Goal: Task Accomplishment & Management: Complete application form

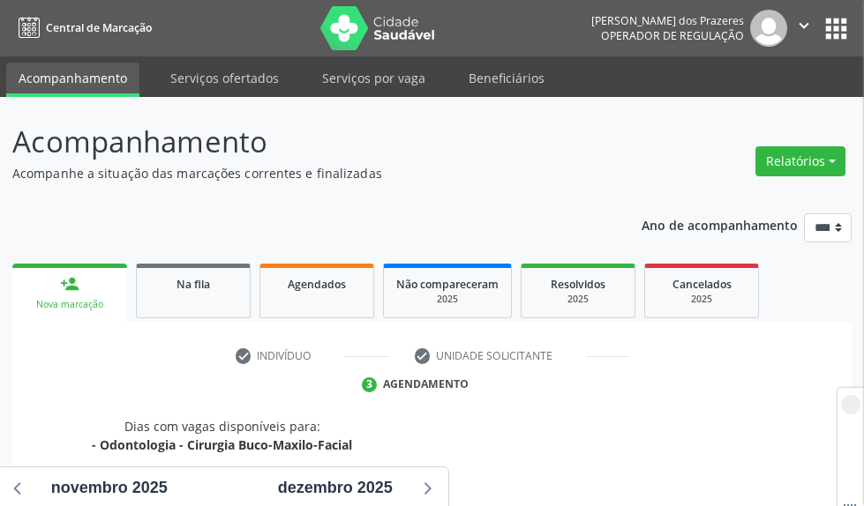
scroll to position [862, 0]
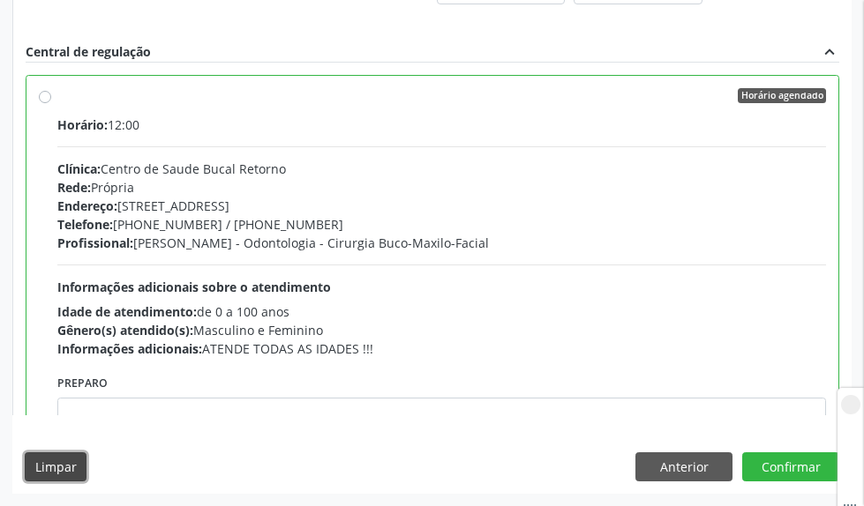
click at [51, 467] on button "Limpar" at bounding box center [56, 468] width 62 height 30
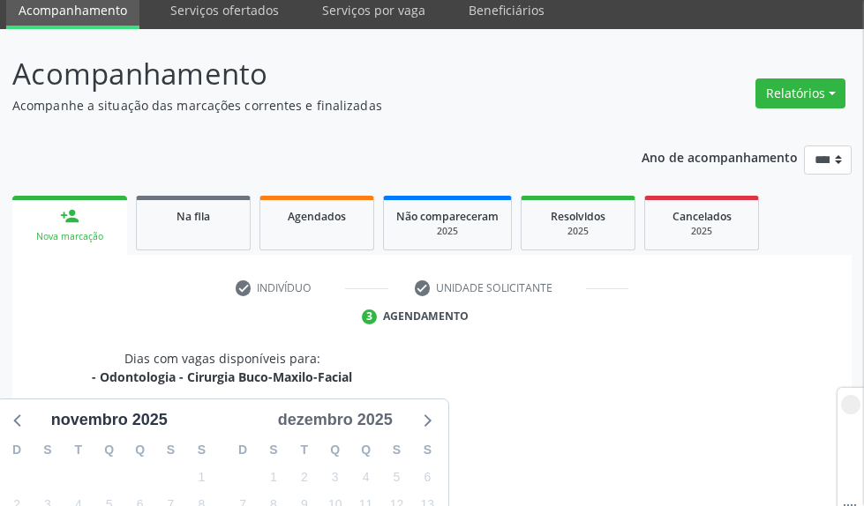
scroll to position [0, 0]
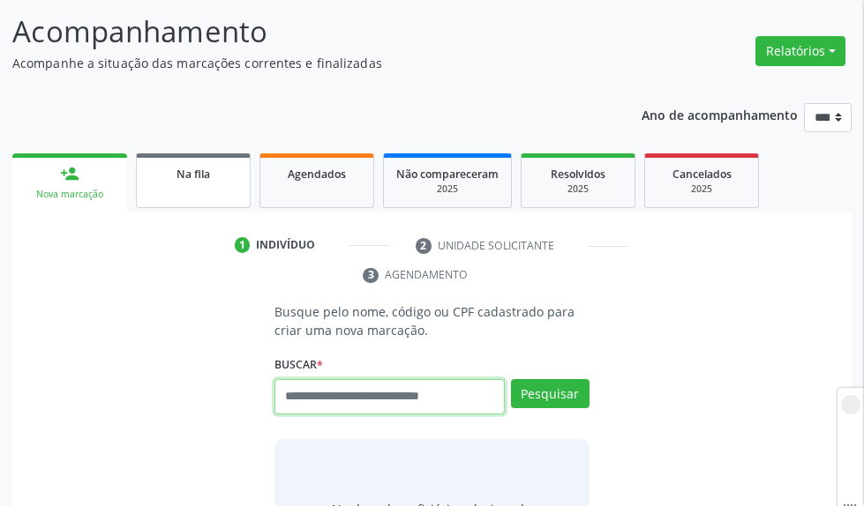
scroll to position [265, 0]
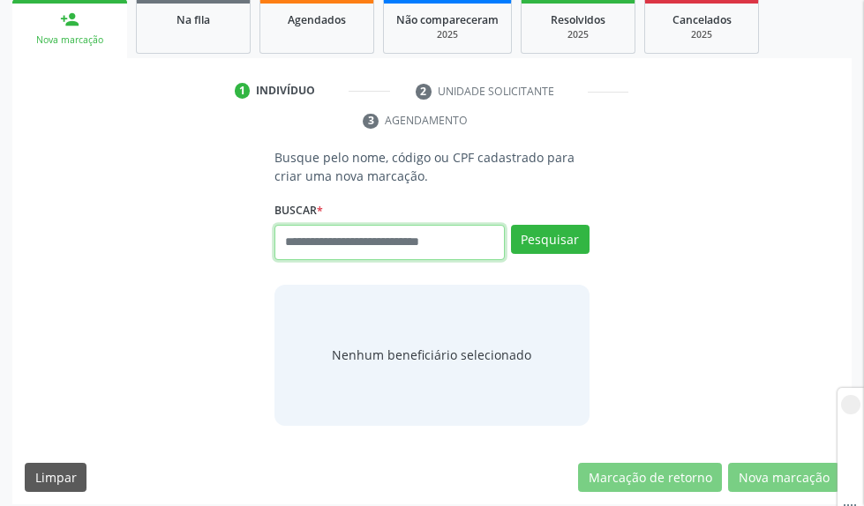
click at [451, 235] on input "text" at bounding box center [389, 242] width 230 height 35
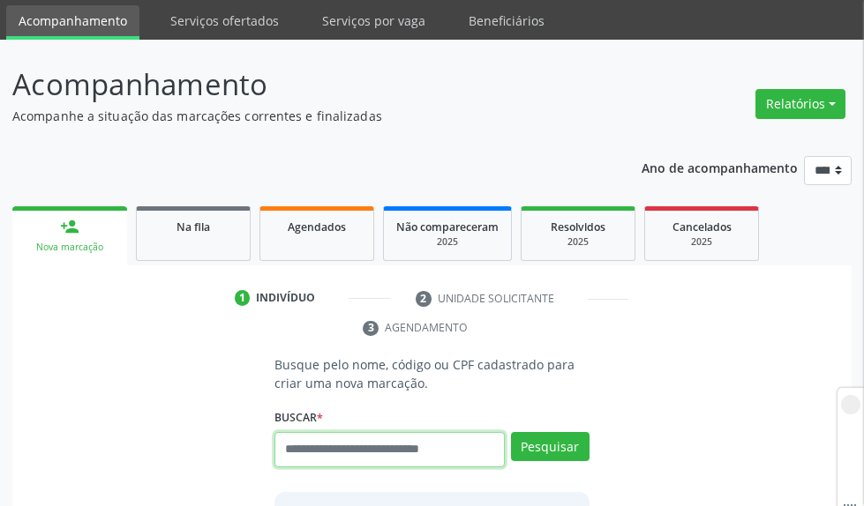
scroll to position [88, 0]
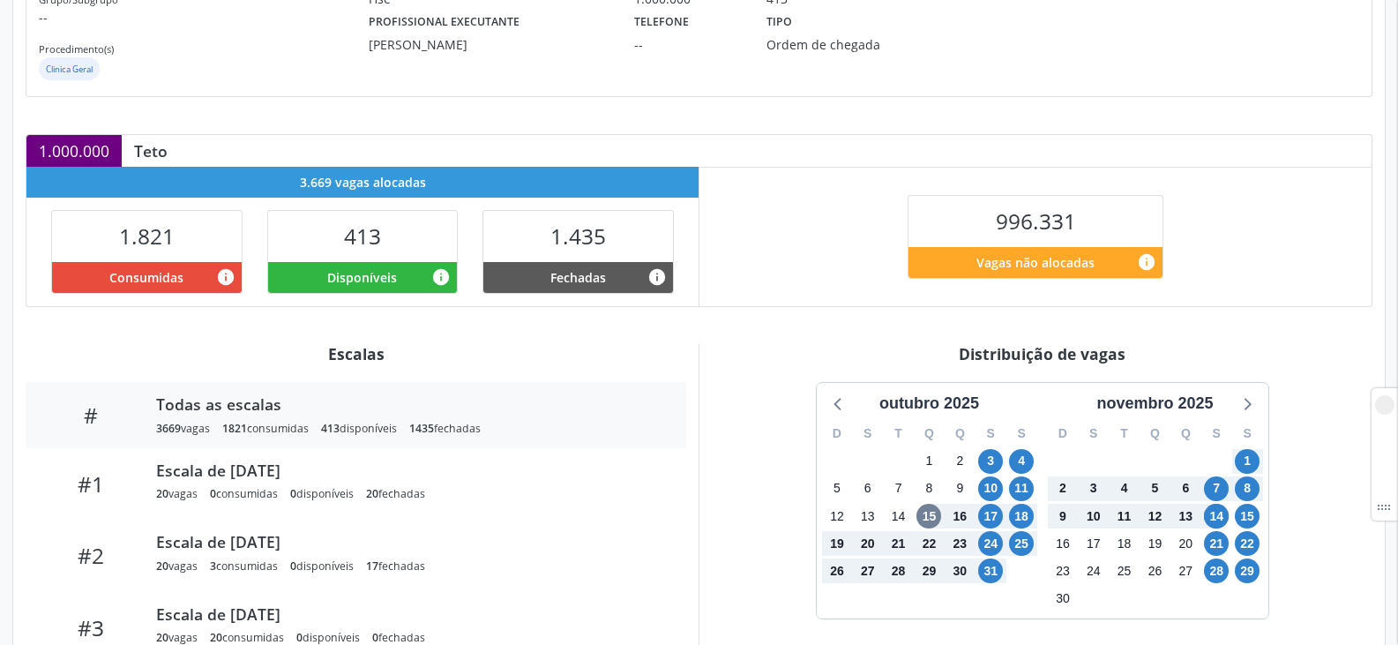
scroll to position [794, 0]
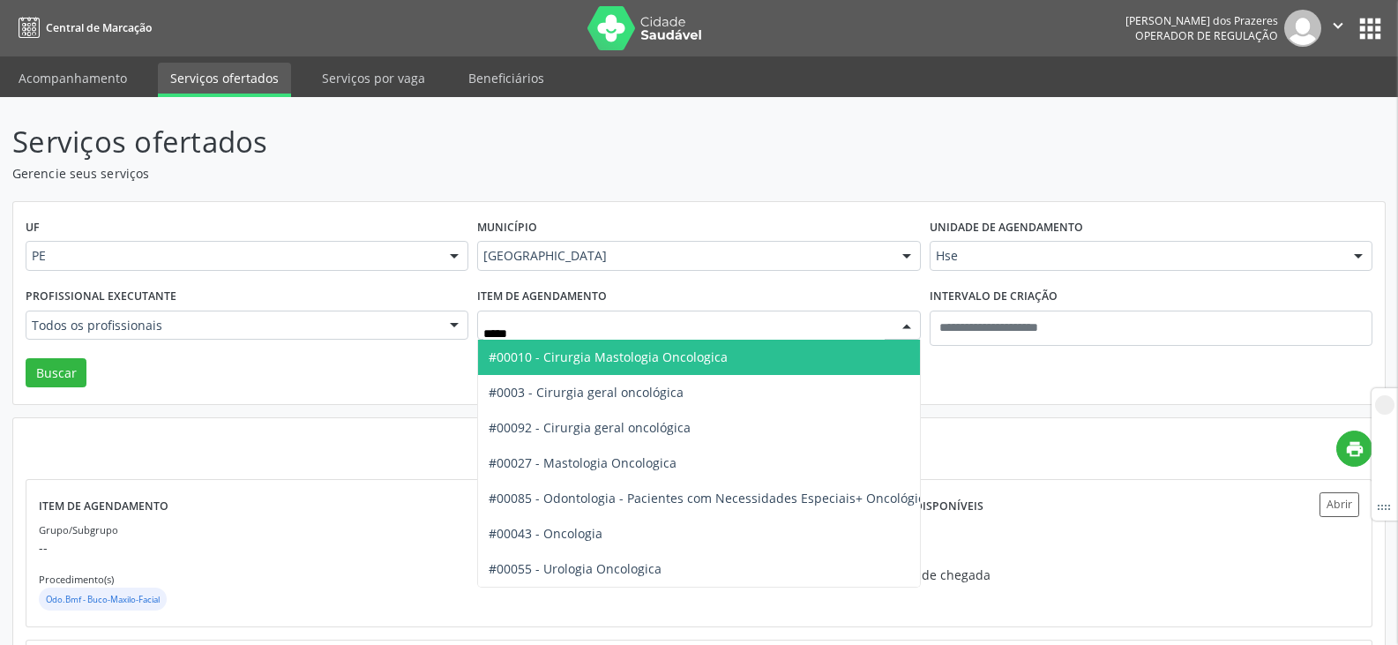
type input "******"
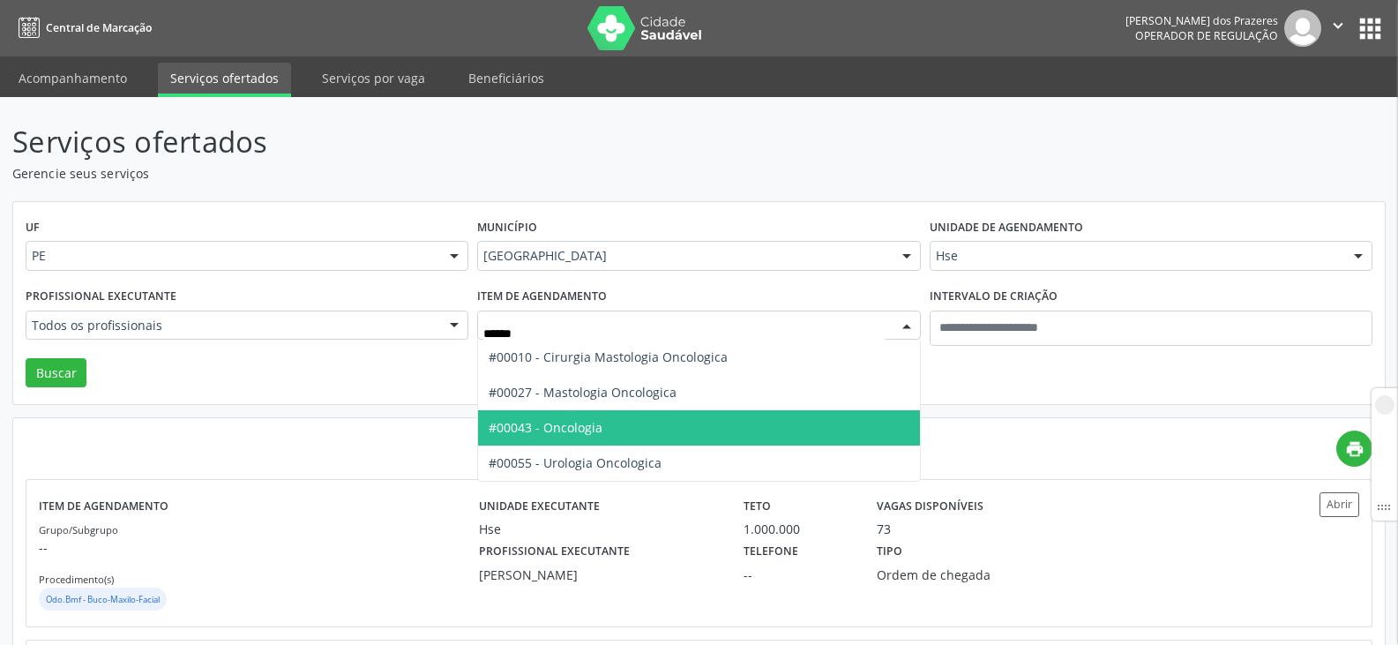
click at [642, 423] on span "#00043 - Oncologia" at bounding box center [698, 427] width 441 height 35
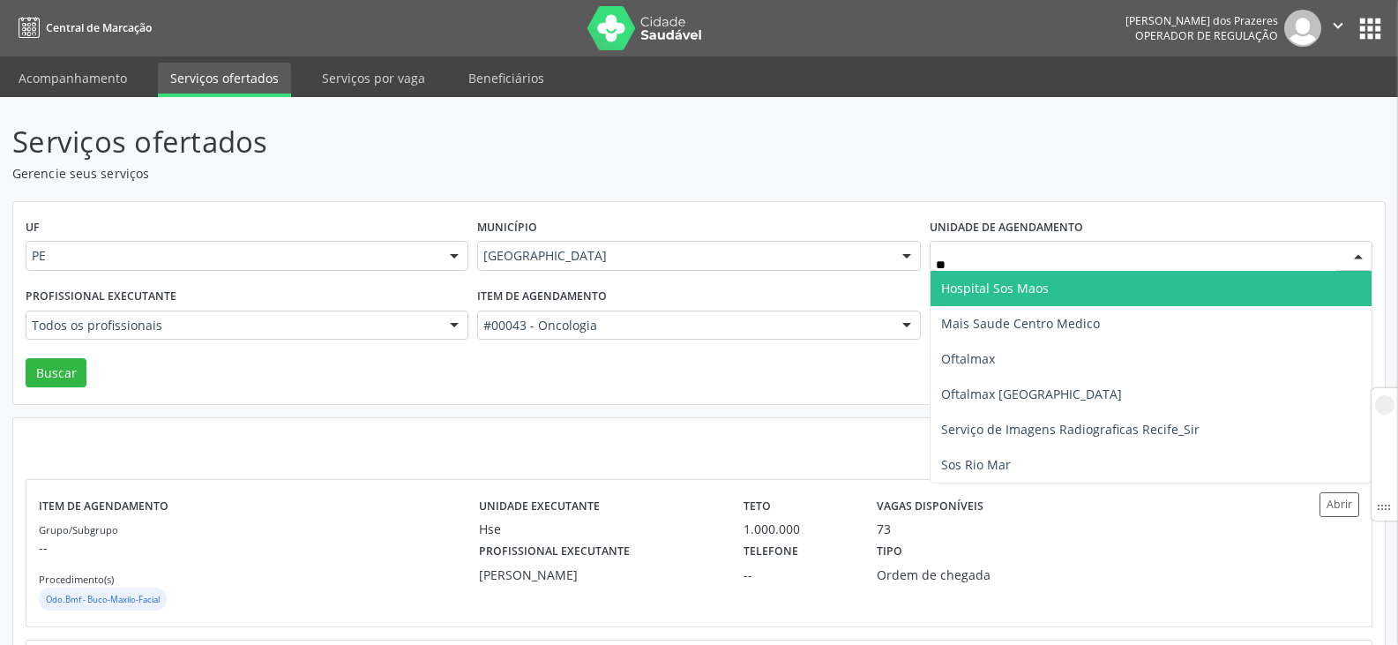
type input "*"
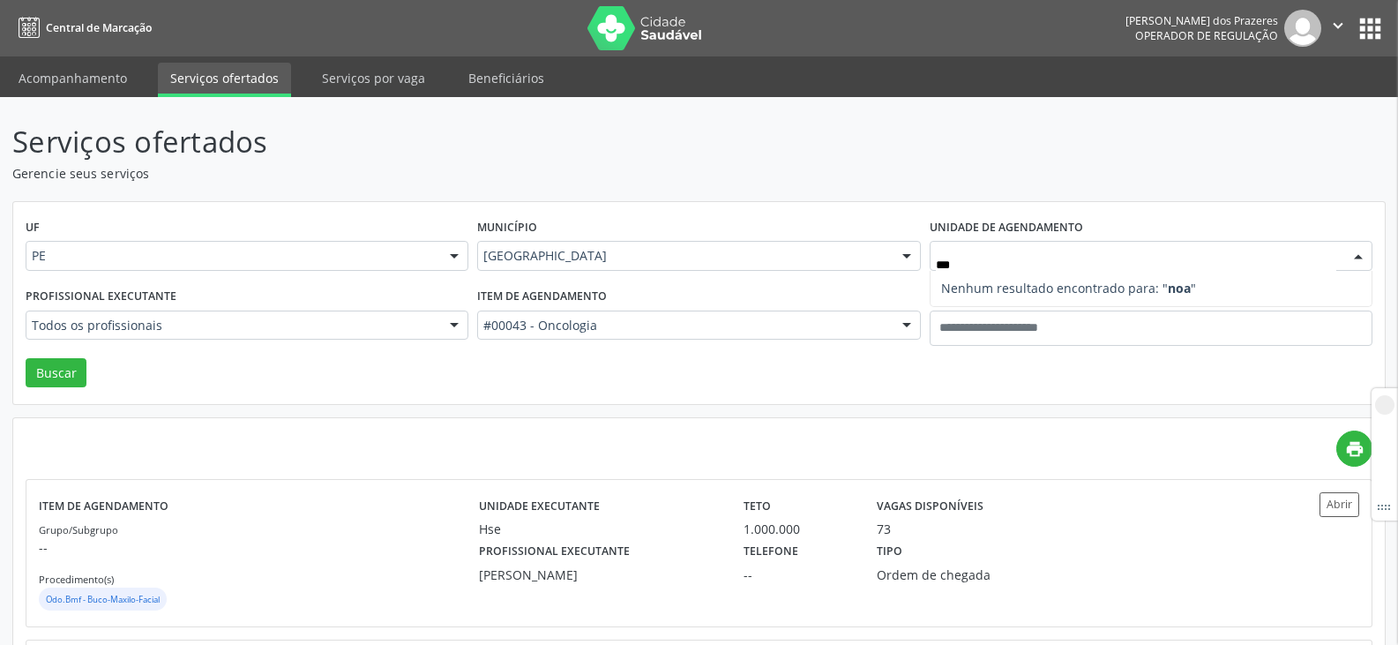
type input "**"
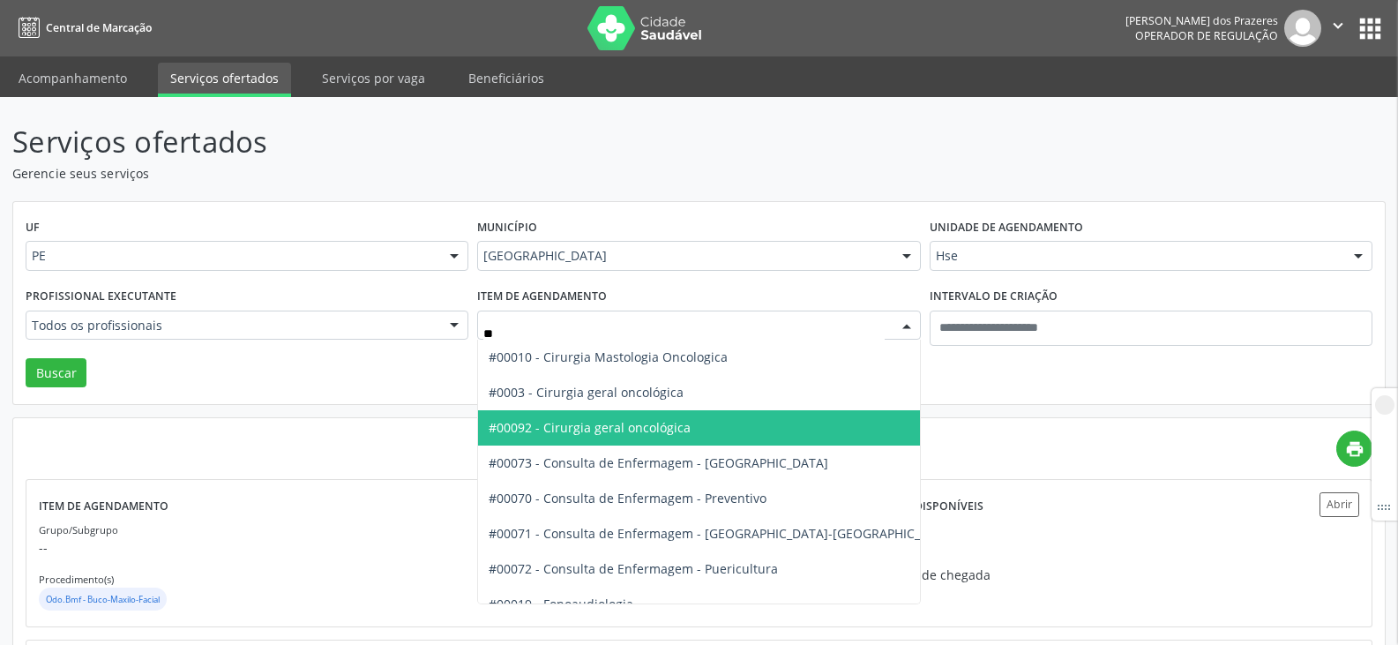
type input "*"
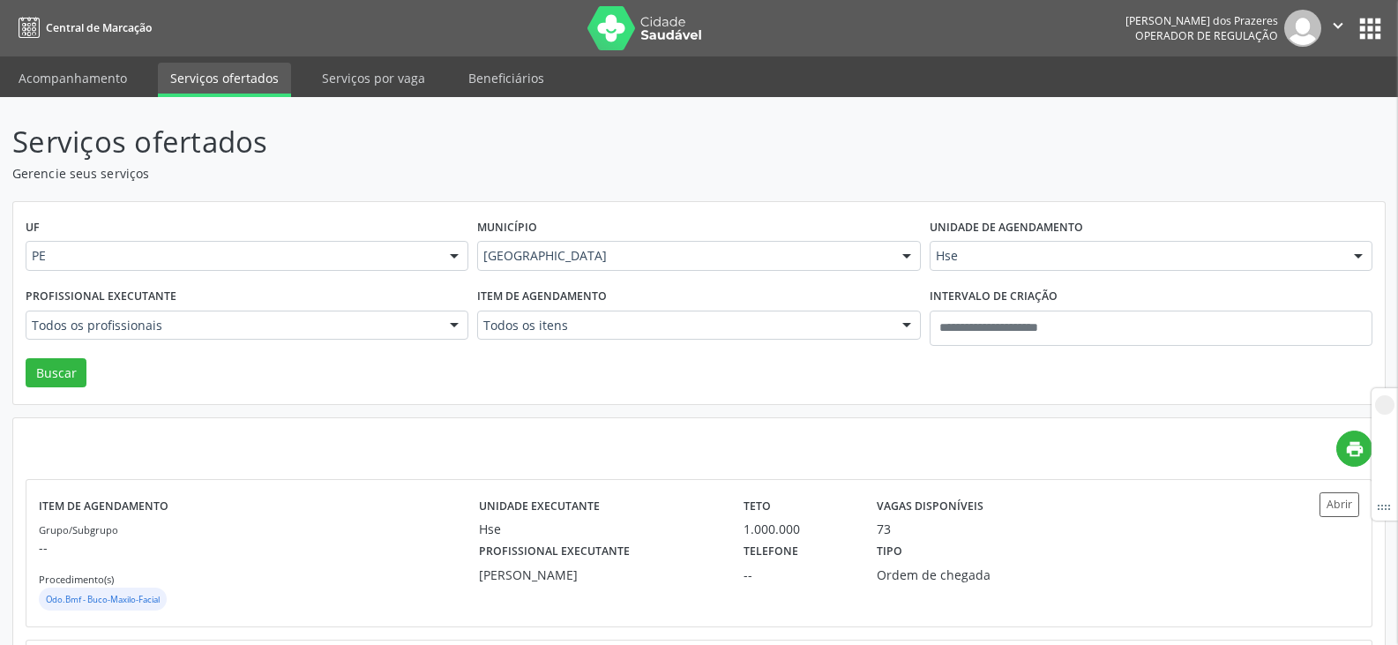
drag, startPoint x: 348, startPoint y: 405, endPoint x: 521, endPoint y: 393, distance: 173.3
click at [348, 405] on div "UF PE PE Nenhum resultado encontrado para: " " Não há nenhuma opção para ser ex…" at bounding box center [699, 303] width 1374 height 205
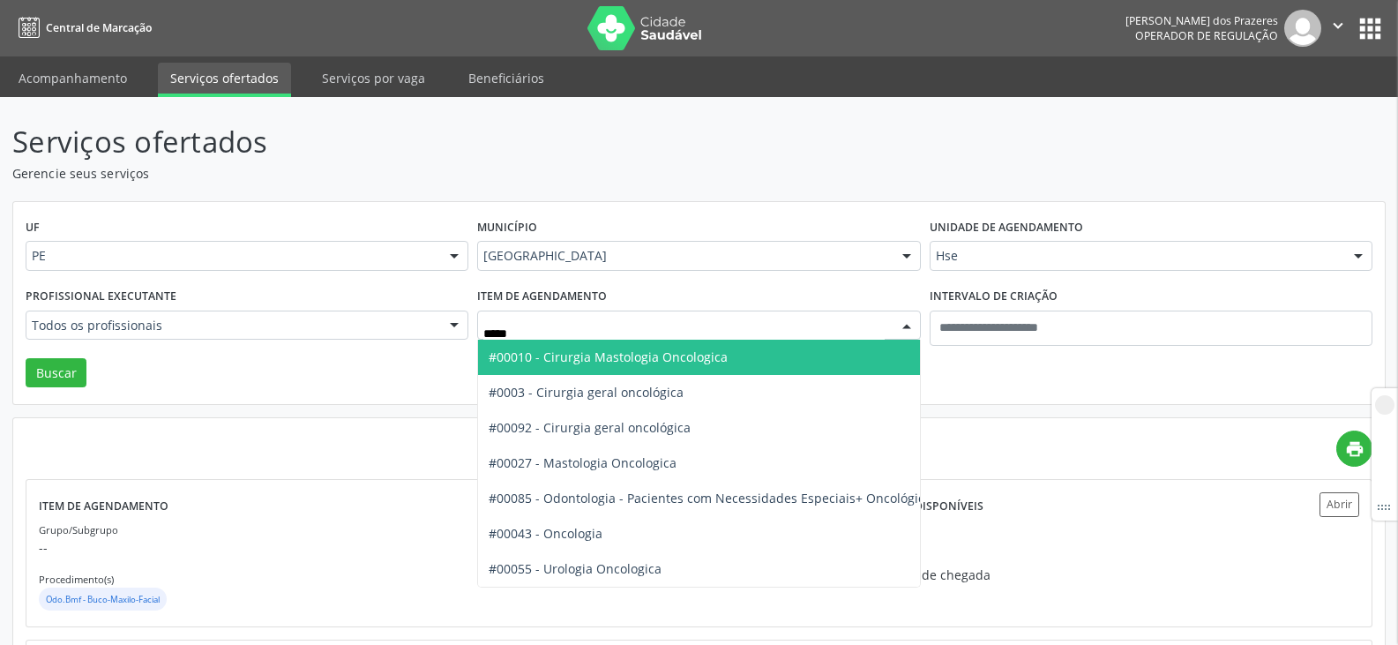
type input "******"
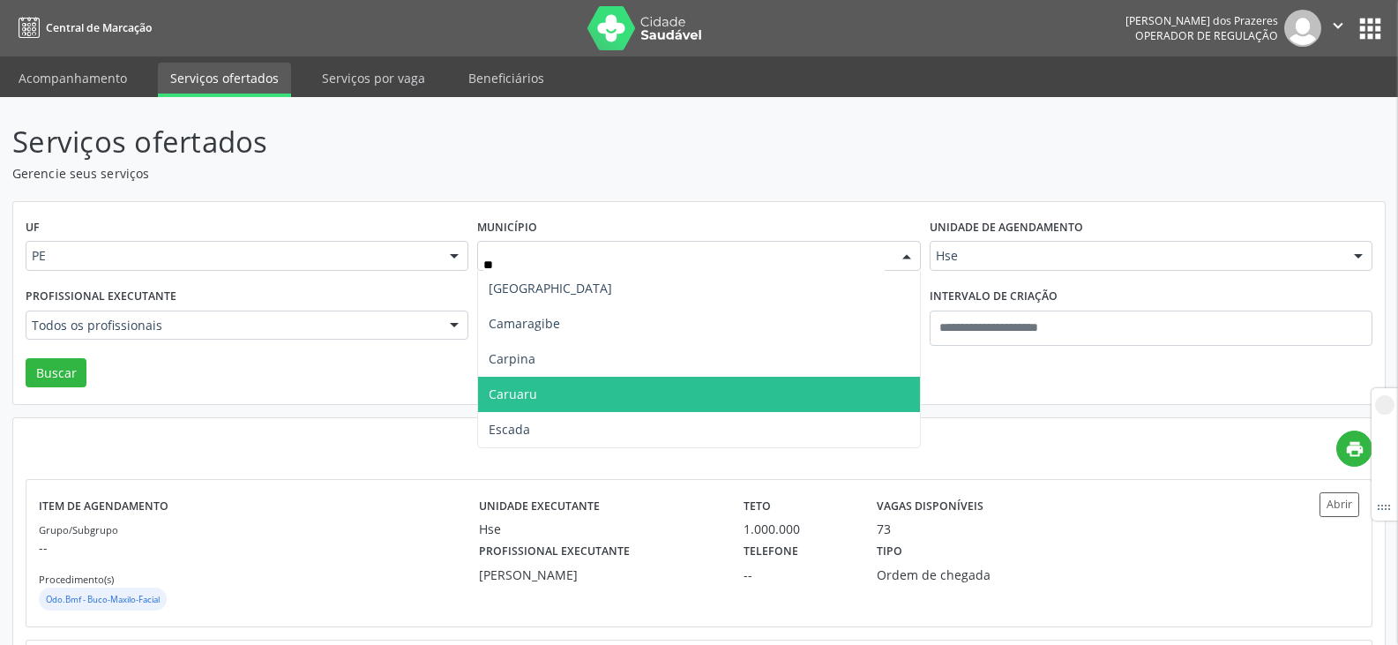
type input "***"
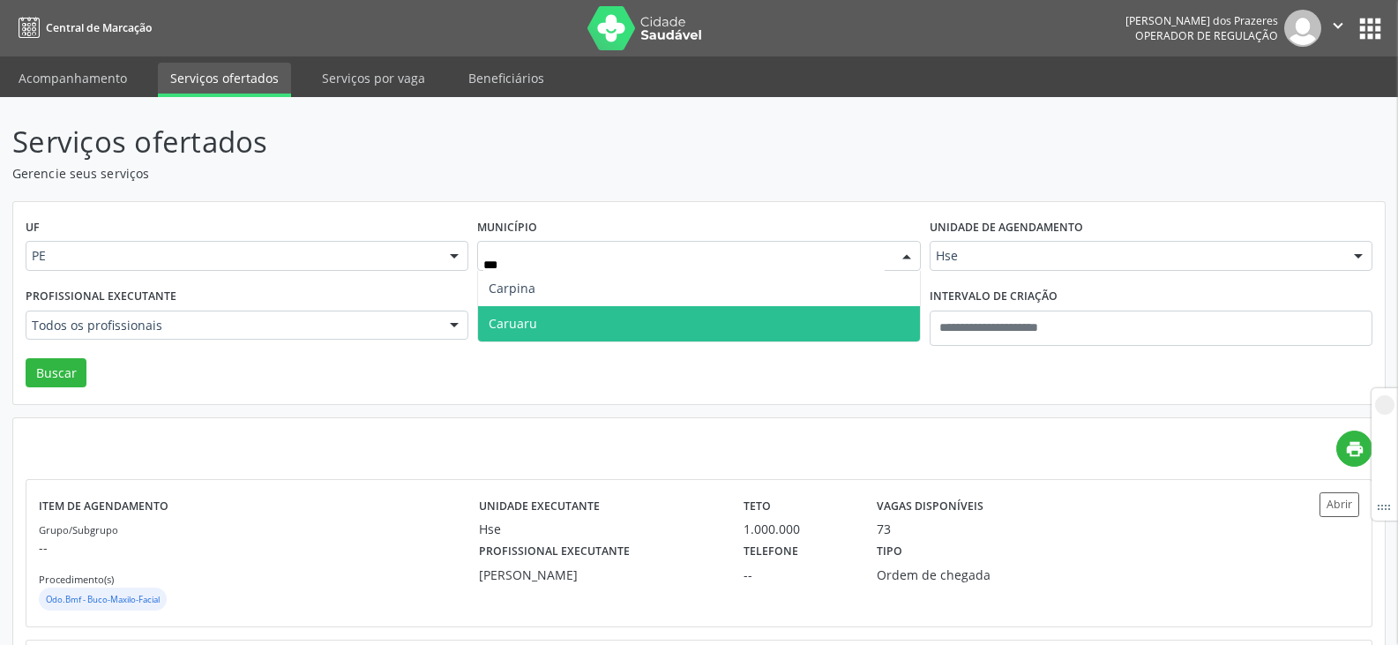
click at [544, 326] on span "Caruaru" at bounding box center [698, 323] width 441 height 35
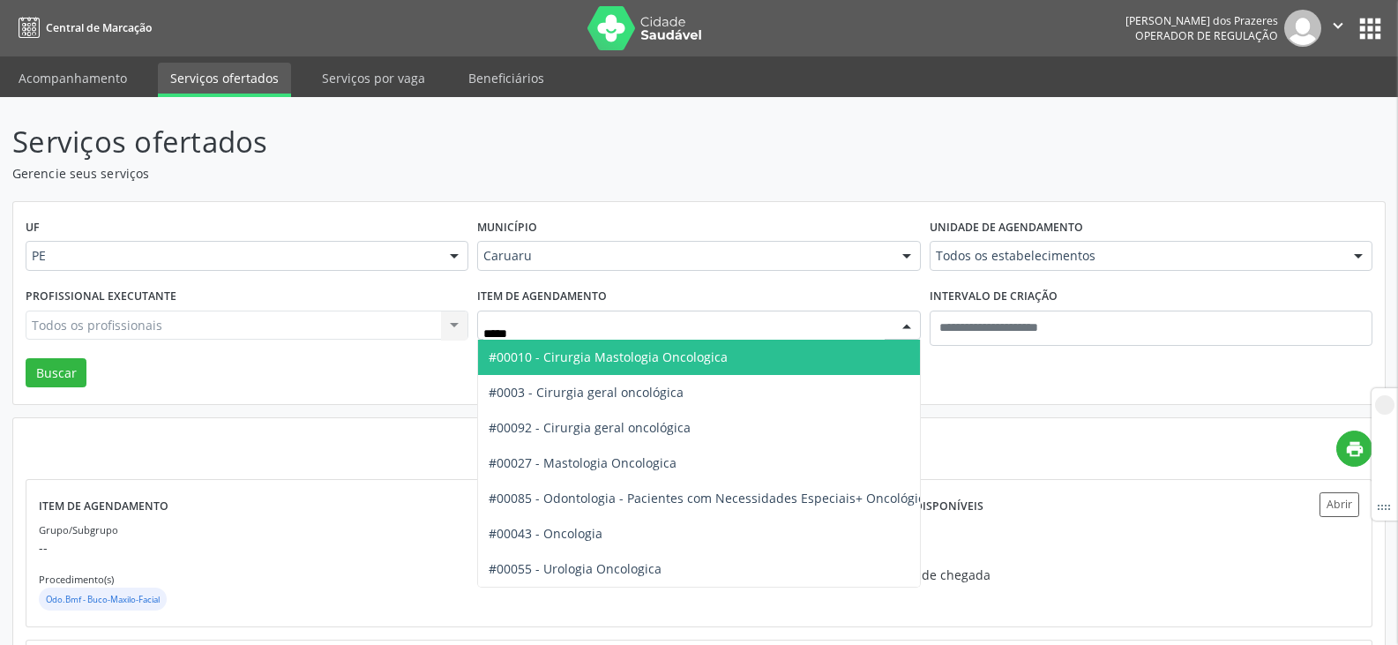
type input "******"
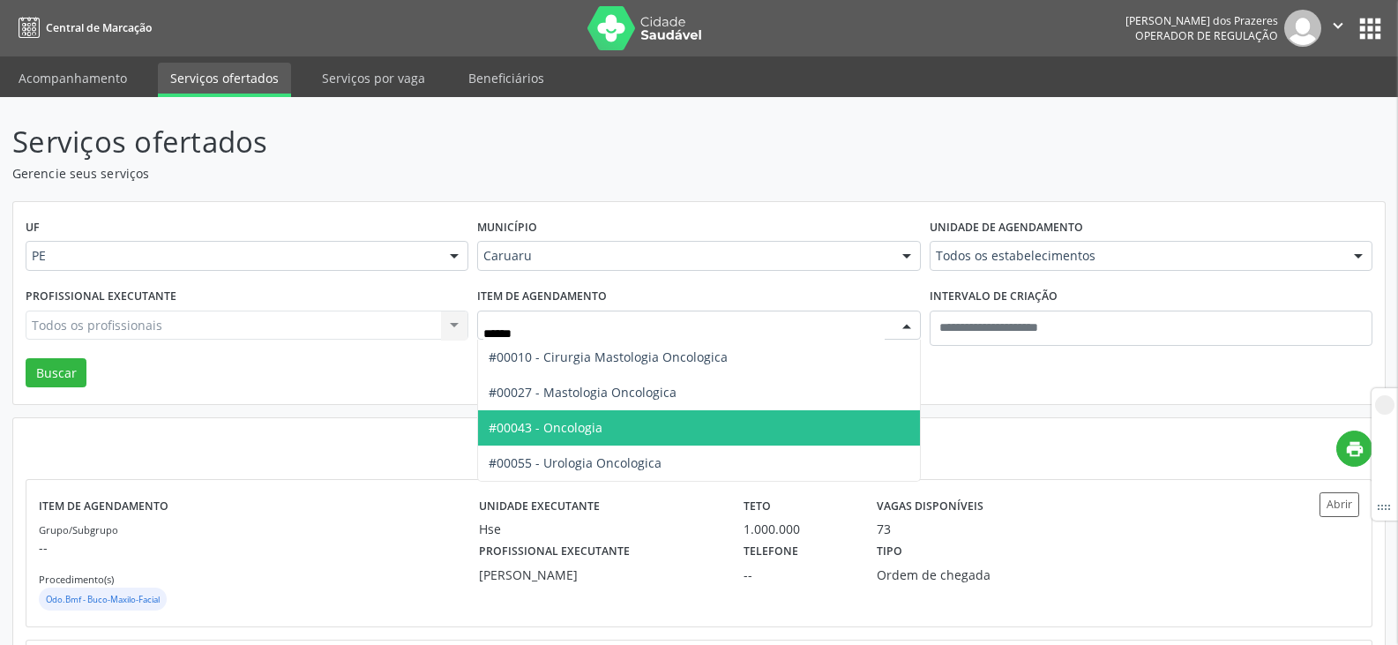
click at [613, 427] on span "#00043 - Oncologia" at bounding box center [698, 427] width 441 height 35
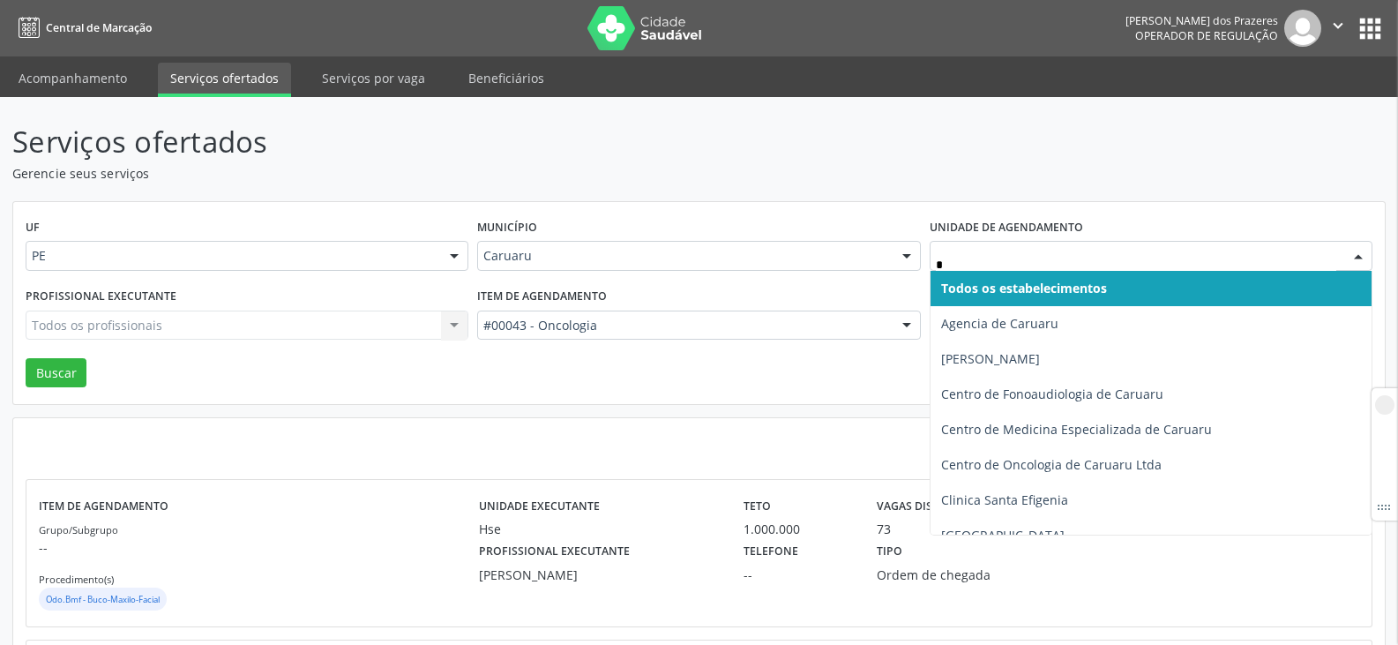
type input "**"
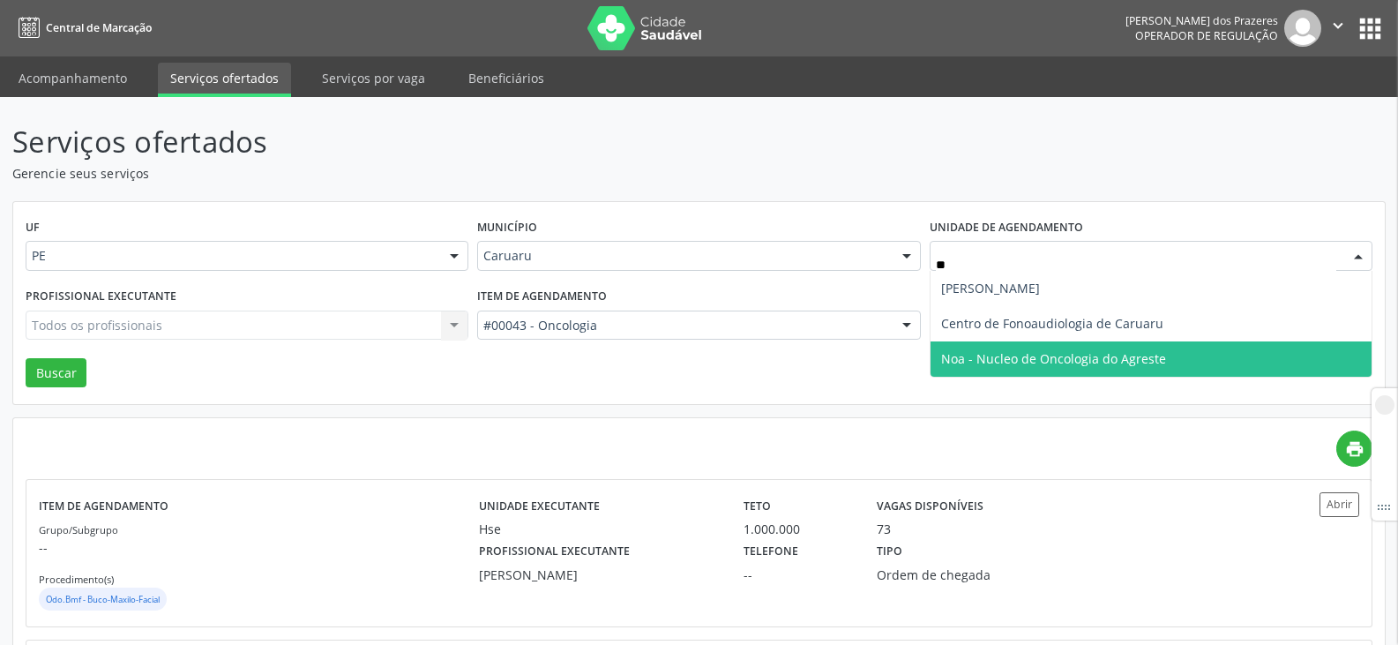
click at [1008, 358] on span "Noa - Nucleo de Oncologia do Agreste" at bounding box center [1053, 358] width 225 height 17
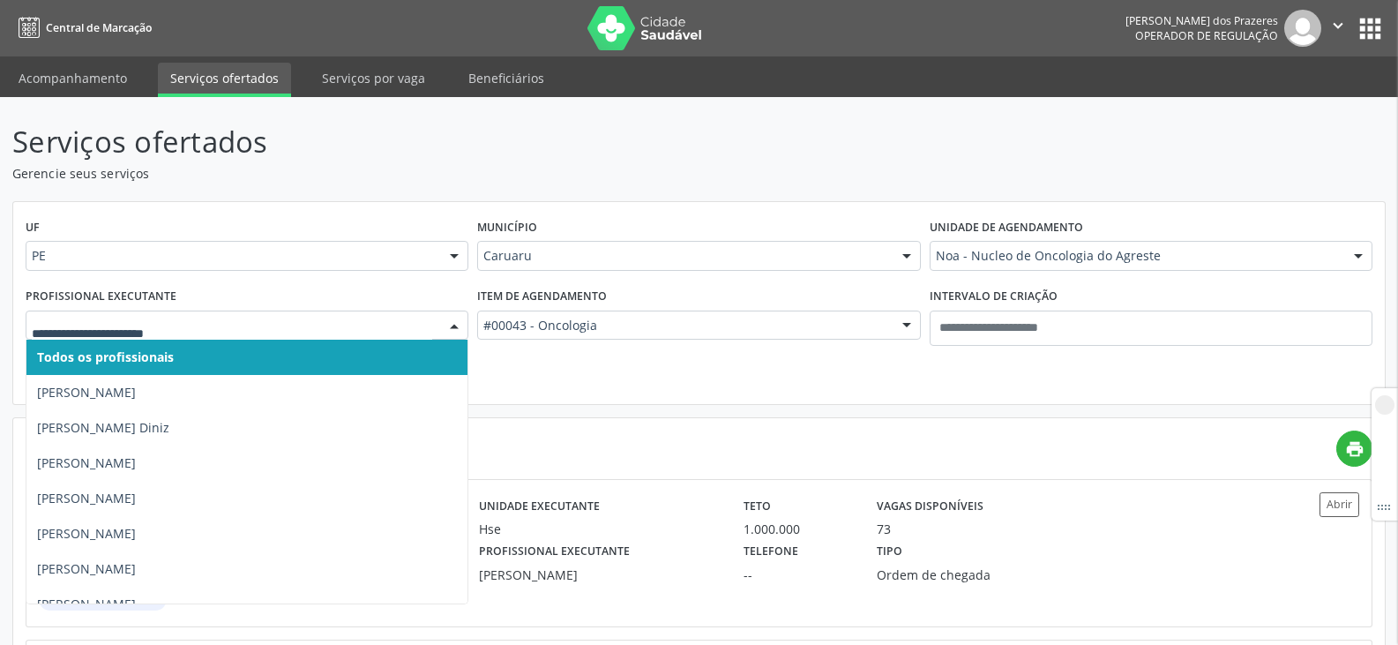
click at [219, 343] on span "Todos os profissionais" at bounding box center [246, 357] width 441 height 35
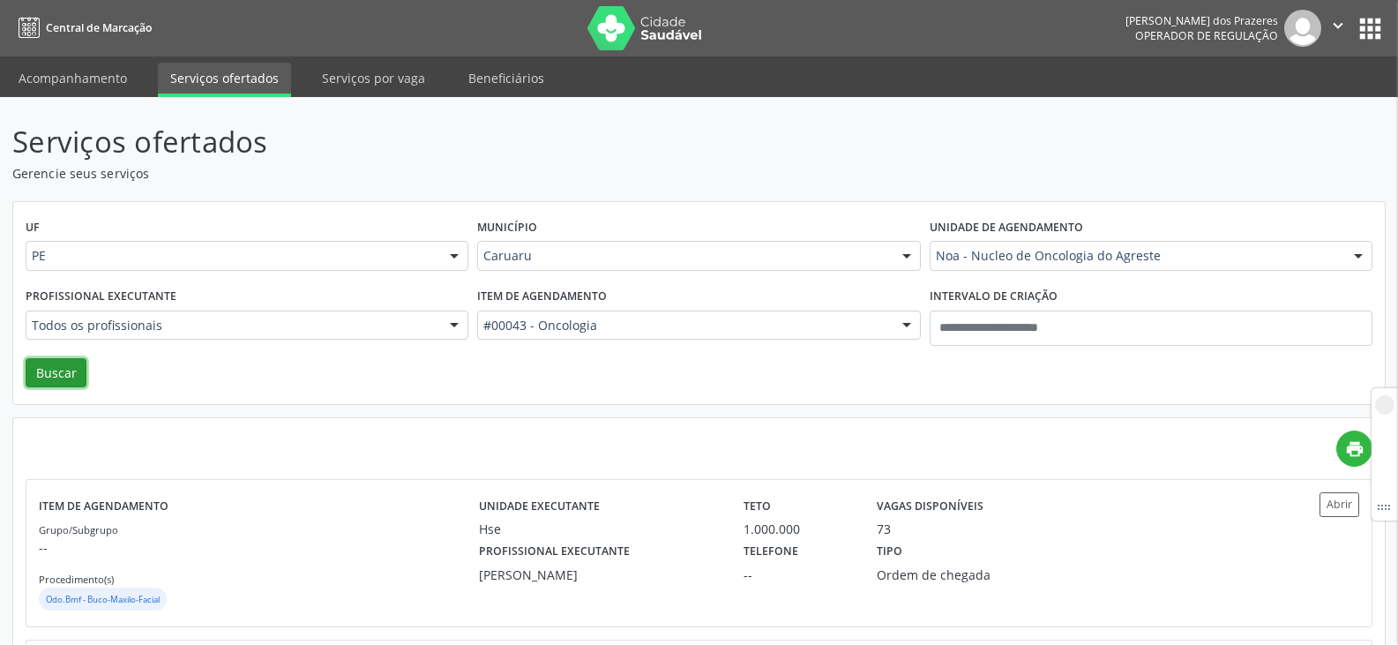
click at [52, 372] on button "Buscar" at bounding box center [56, 373] width 61 height 30
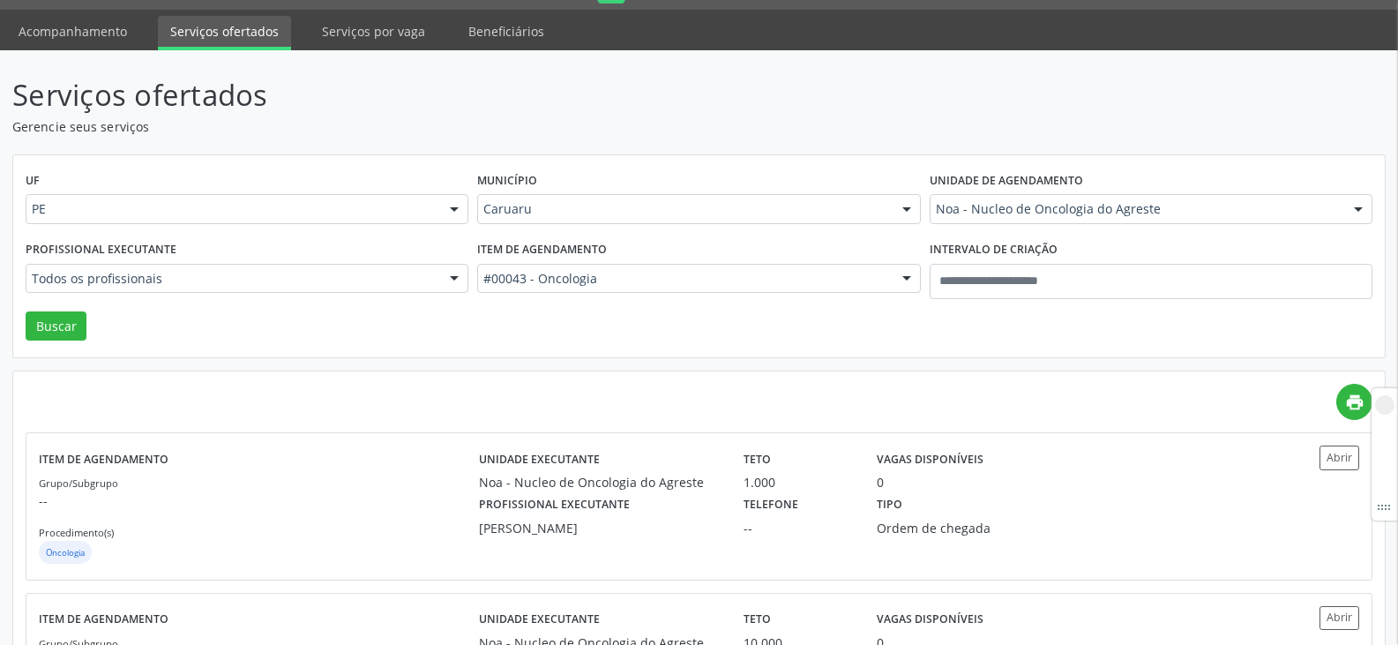
scroll to position [88, 0]
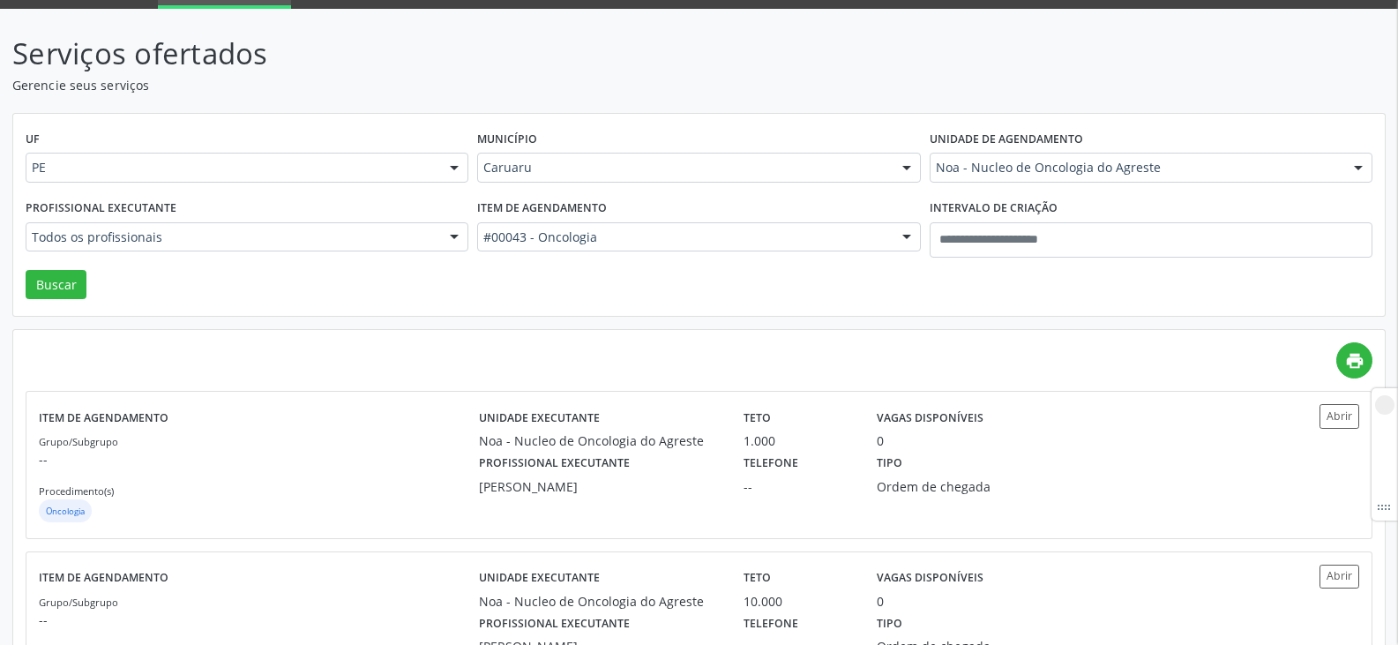
click at [294, 359] on div "print" at bounding box center [699, 360] width 1347 height 36
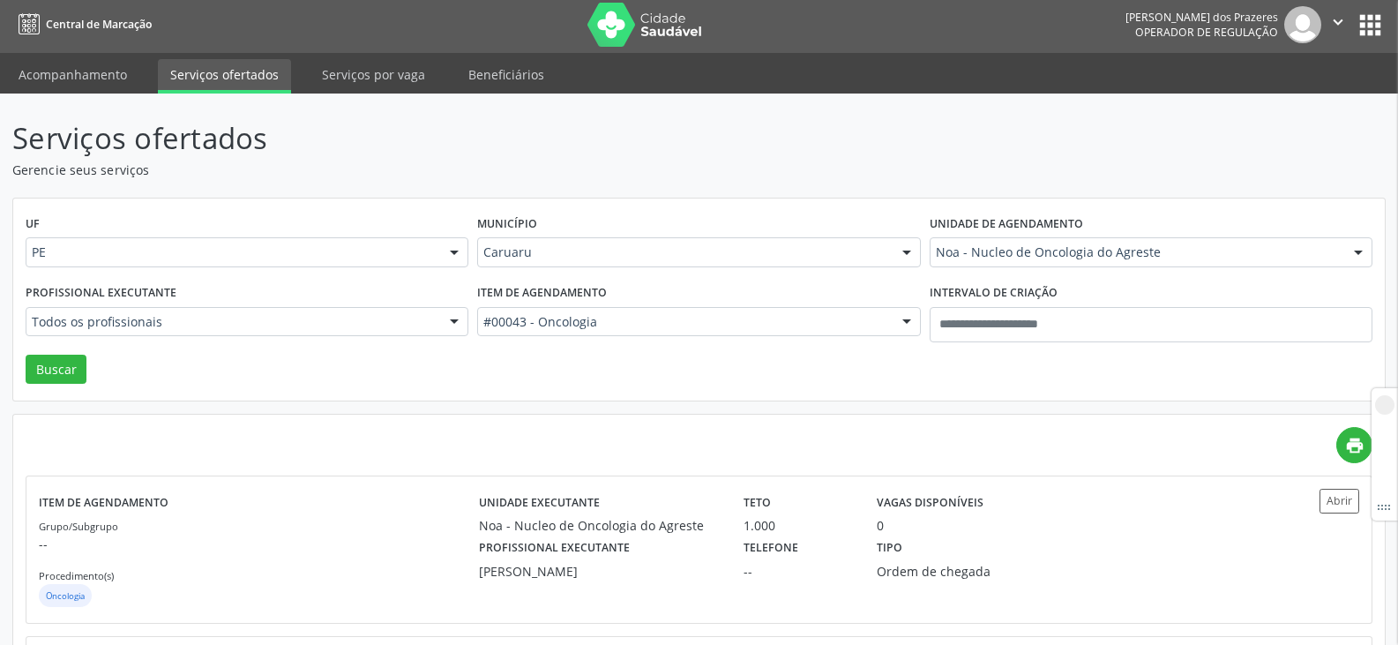
scroll to position [0, 0]
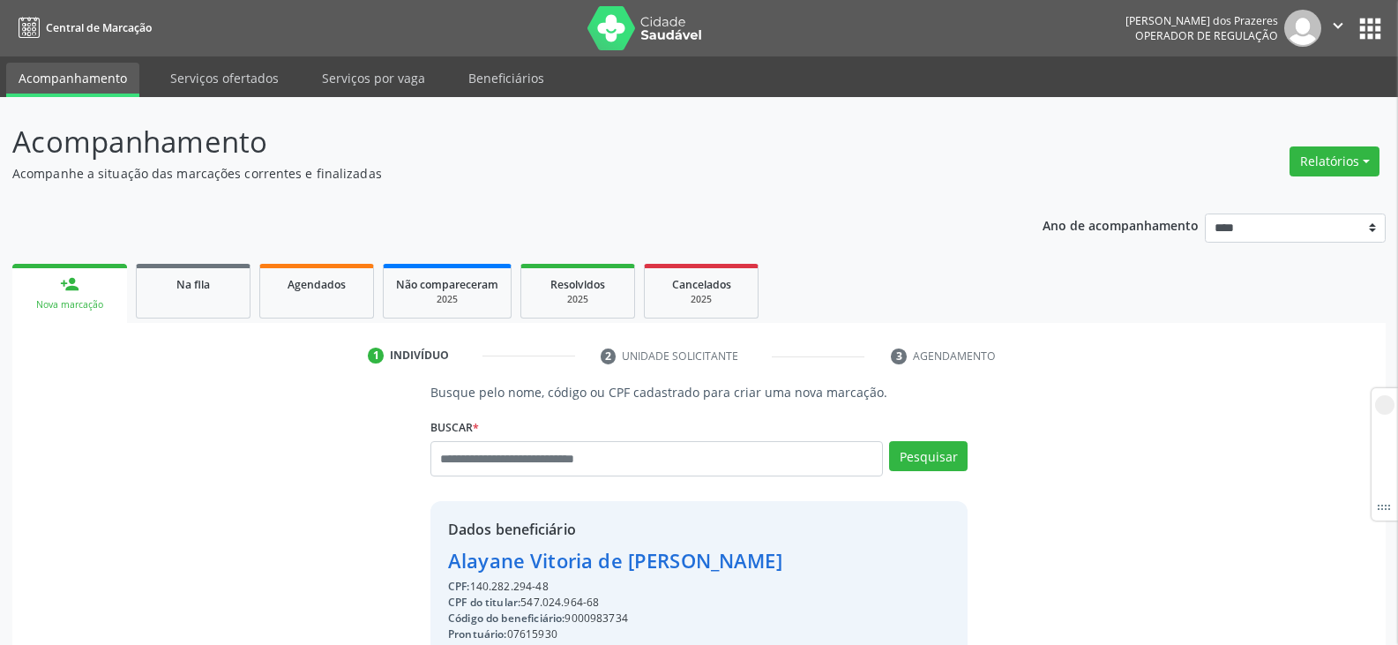
scroll to position [199, 0]
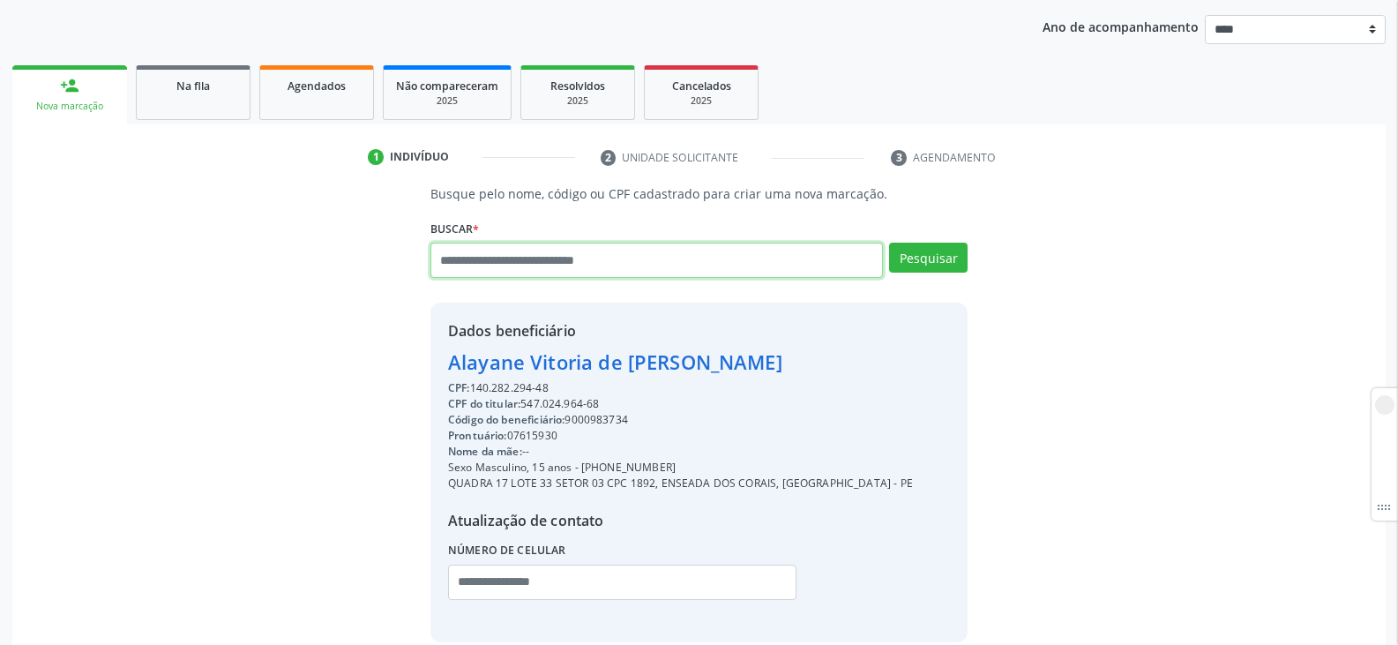
click at [570, 260] on input "text" at bounding box center [657, 260] width 453 height 35
type input "***"
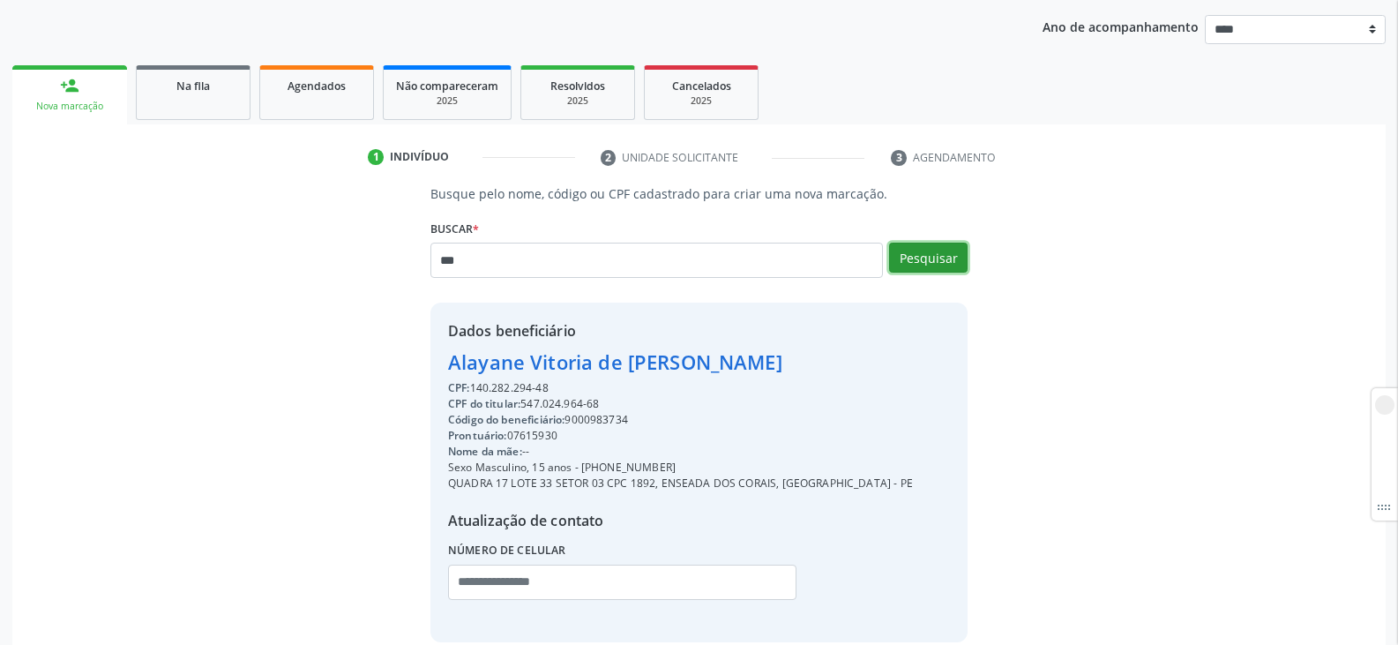
click at [925, 255] on button "Pesquisar" at bounding box center [928, 258] width 79 height 30
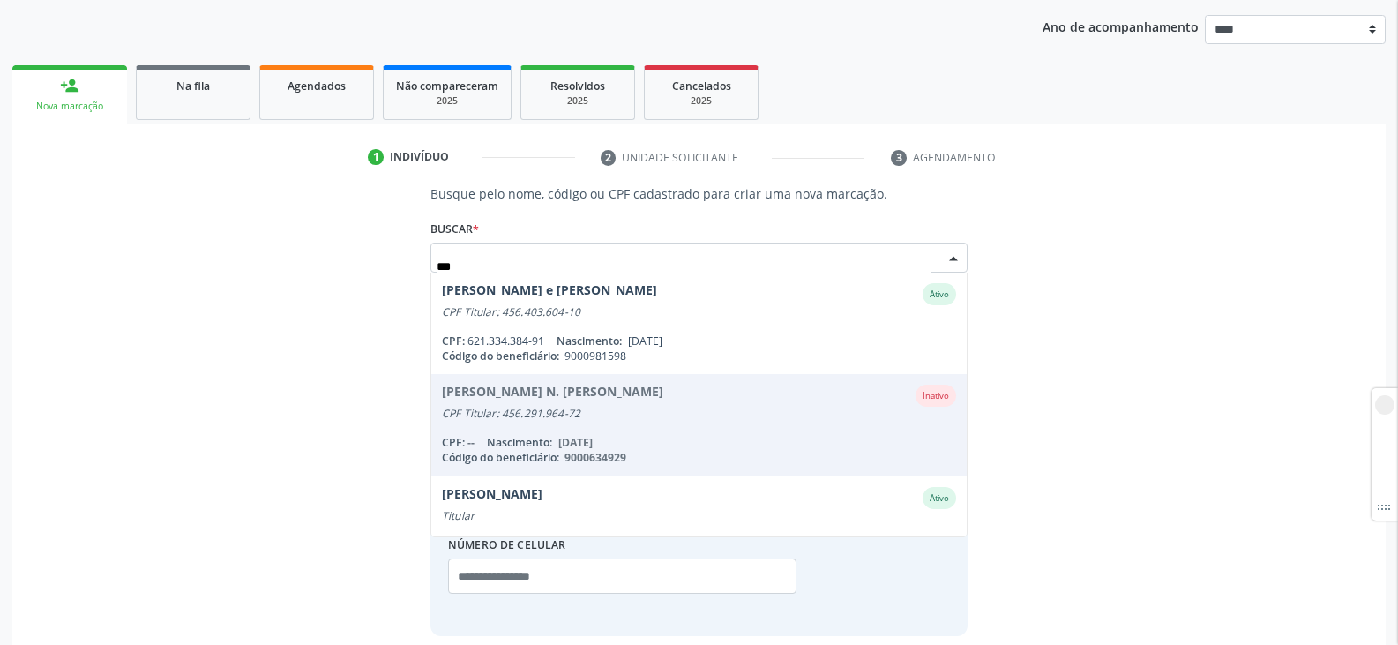
click at [659, 640] on span "06/12/1965" at bounding box center [645, 647] width 34 height 15
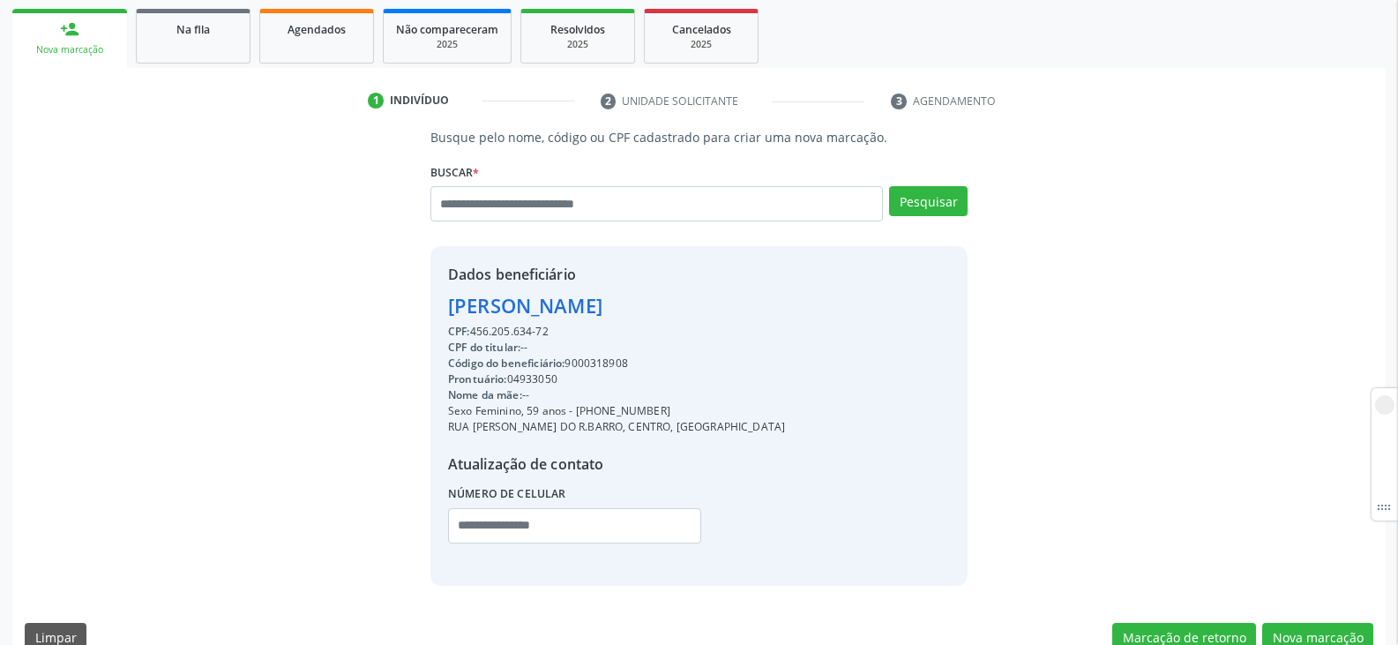
scroll to position [287, 0]
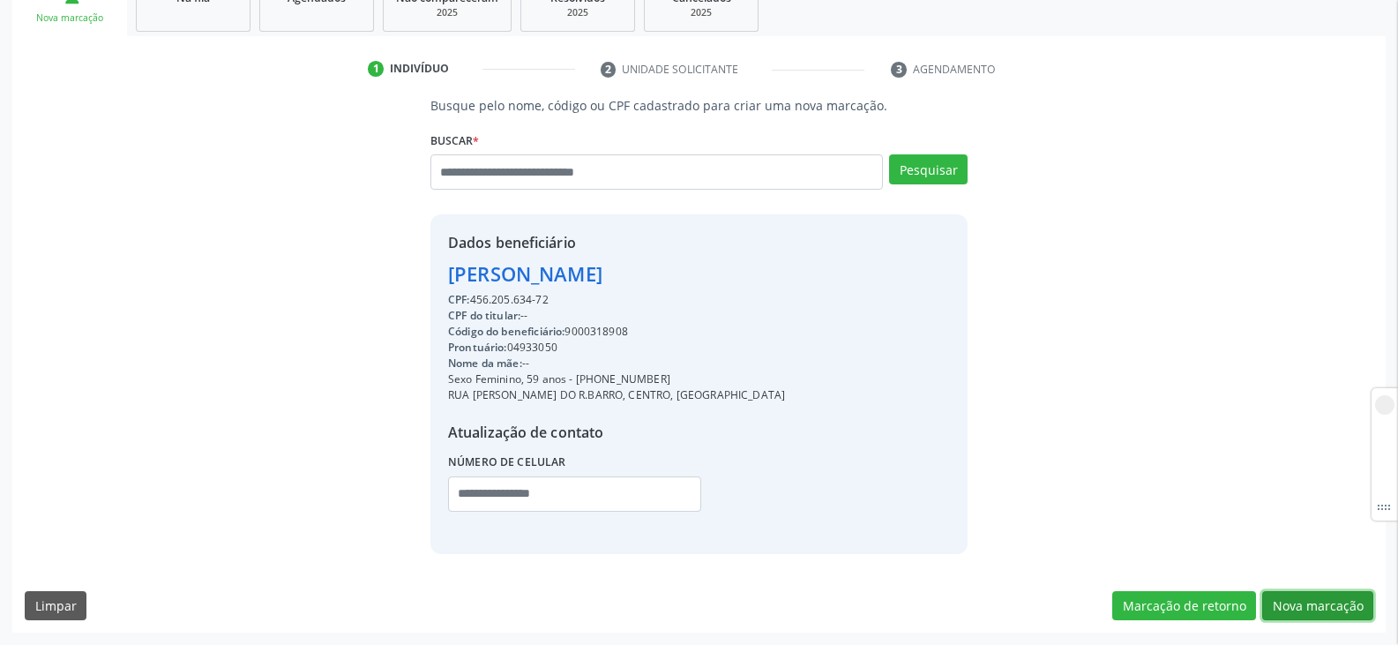
click at [1308, 603] on button "Nova marcação" at bounding box center [1318, 606] width 111 height 30
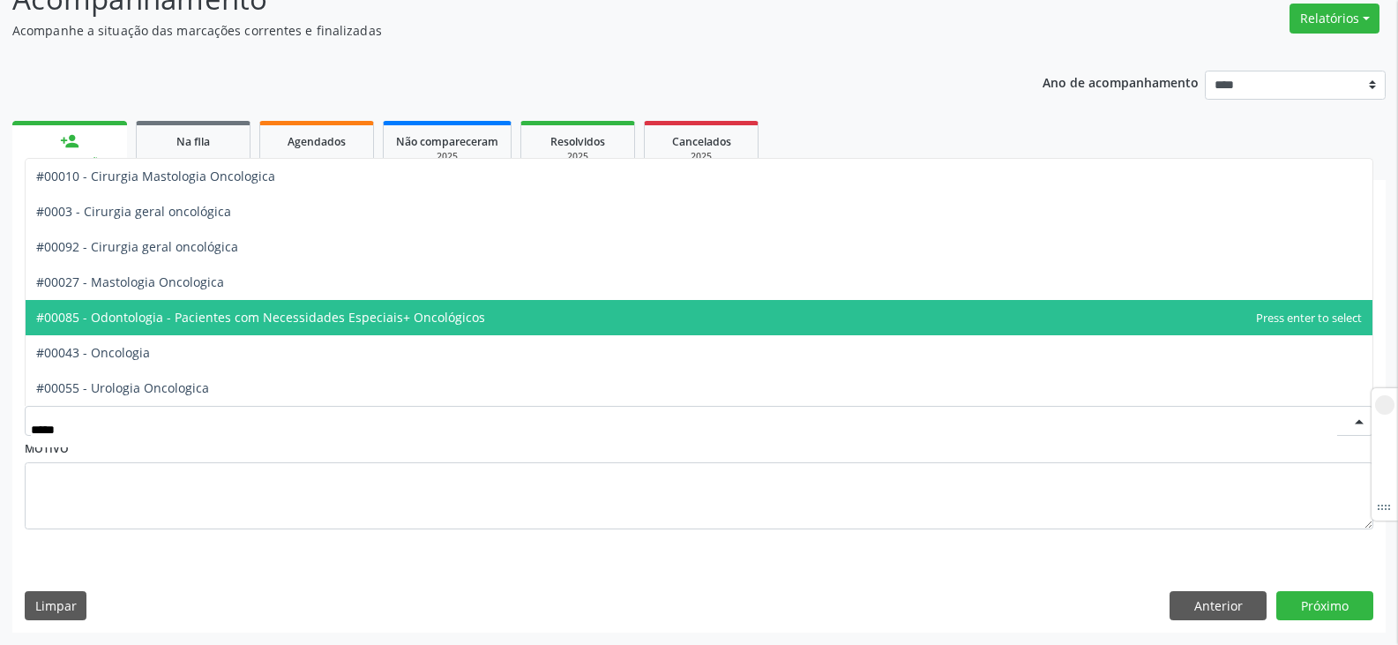
type input "******"
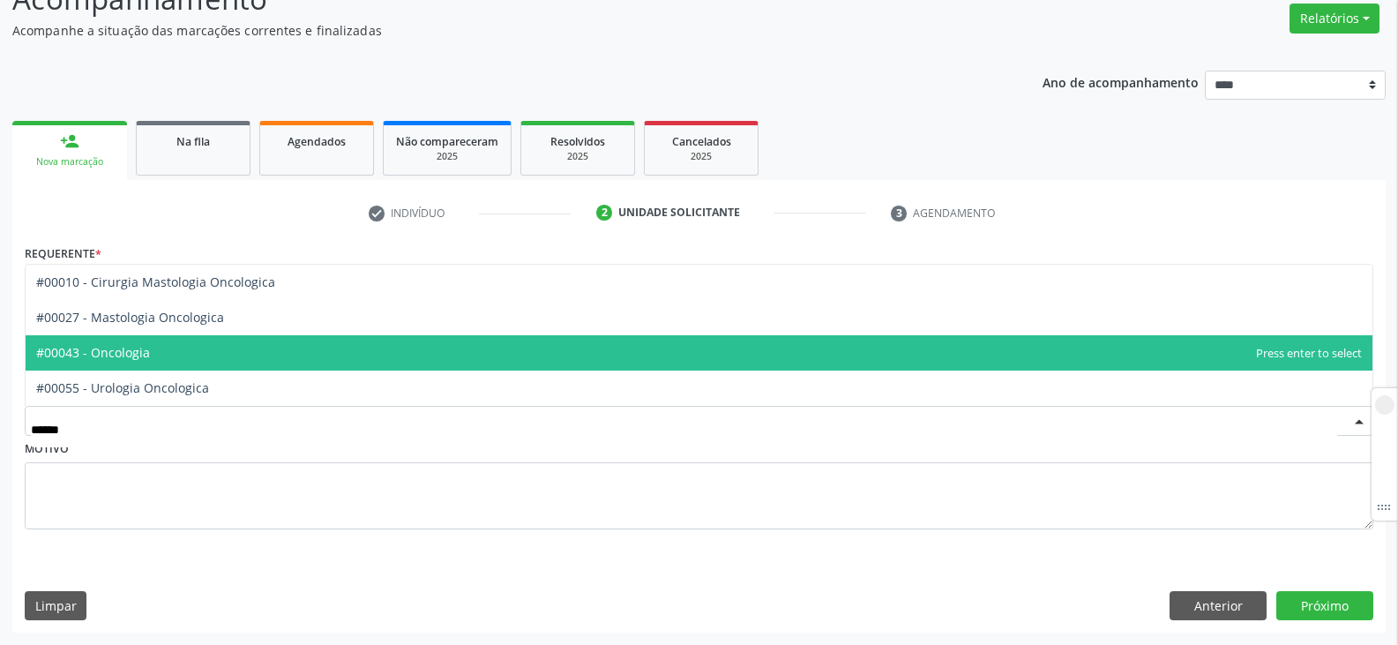
click at [506, 345] on span "#00043 - Oncologia" at bounding box center [699, 352] width 1347 height 35
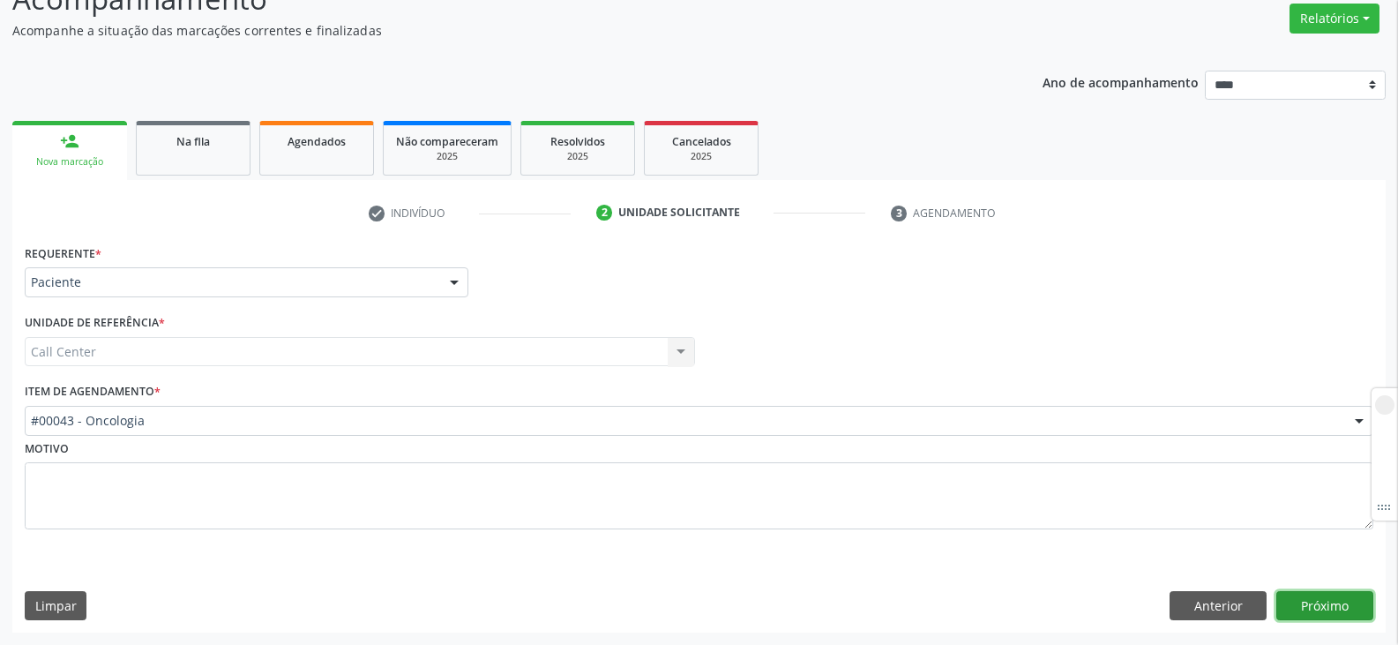
click at [1313, 611] on button "Próximo" at bounding box center [1325, 606] width 97 height 30
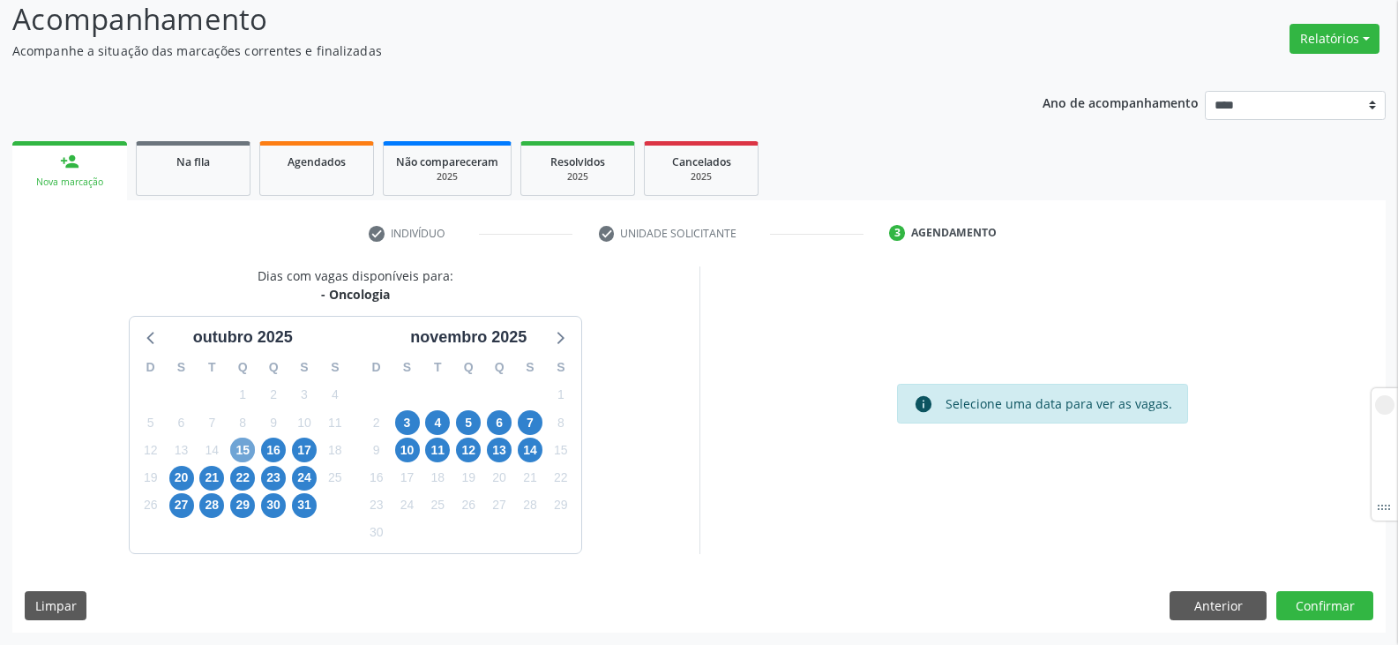
click at [237, 451] on span "15" at bounding box center [242, 450] width 25 height 25
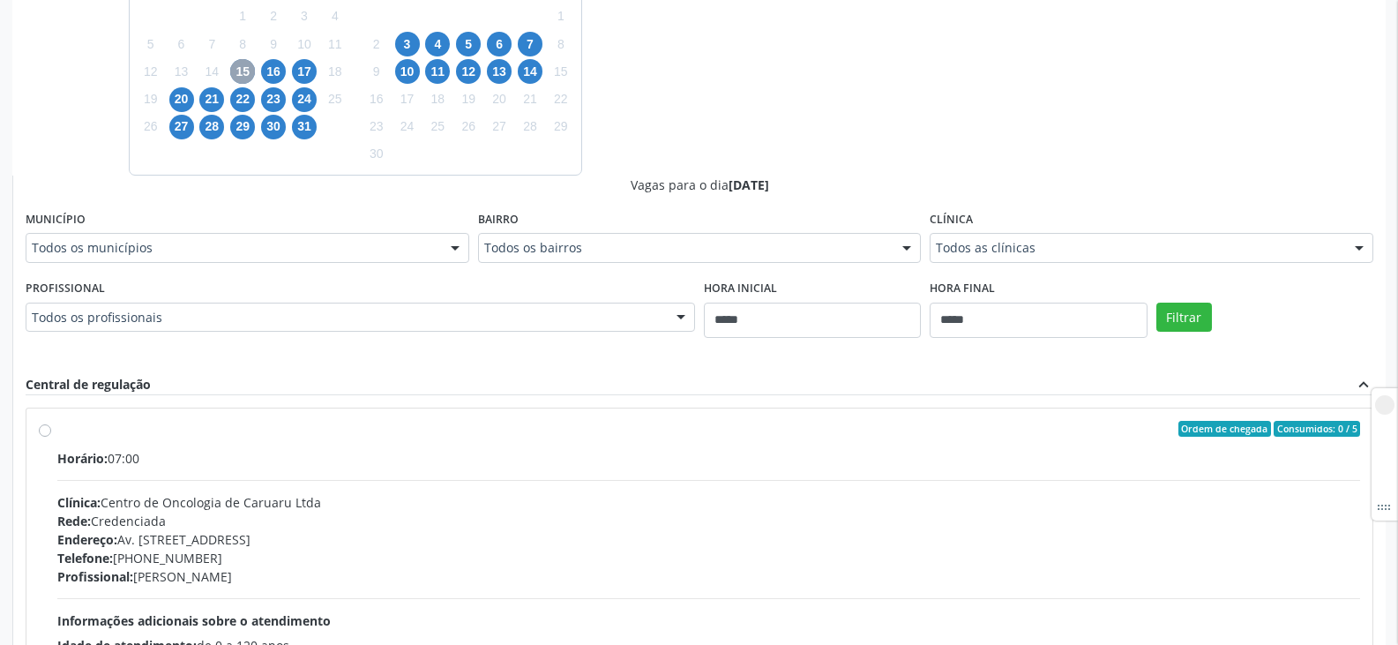
scroll to position [564, 0]
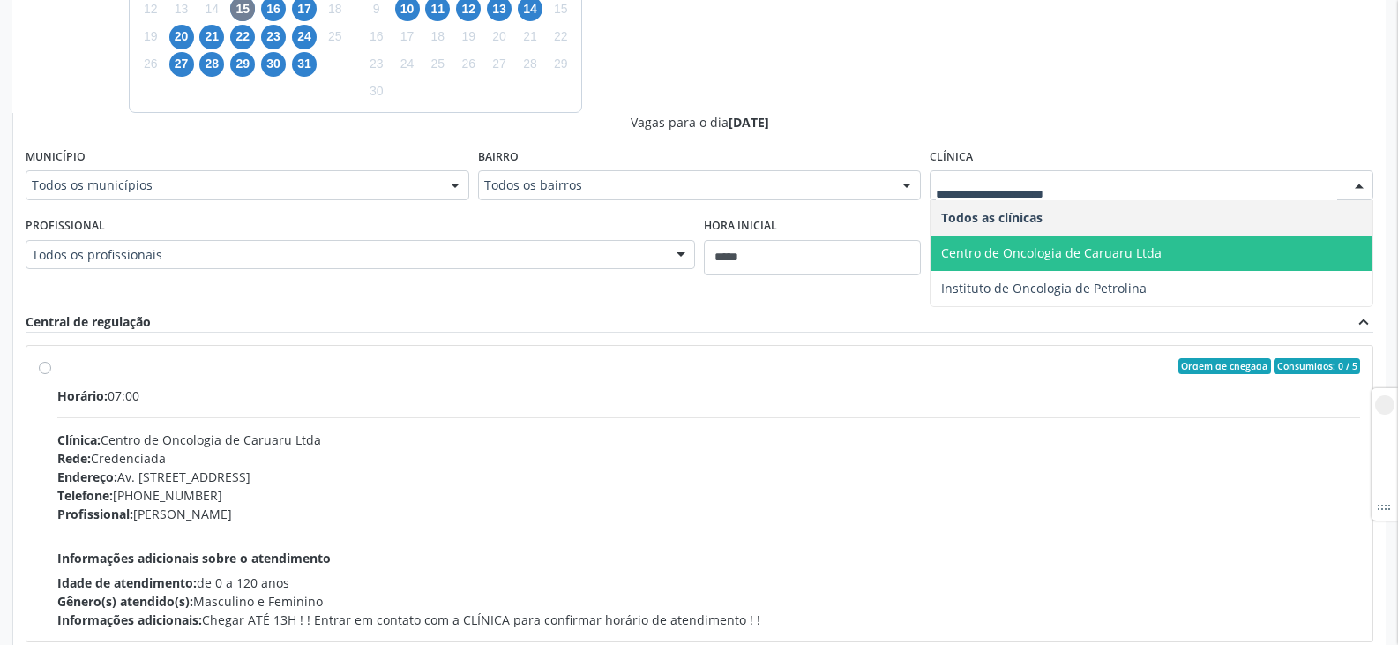
click at [1073, 267] on span "Centro de Oncologia de Caruaru Ltda" at bounding box center [1152, 253] width 442 height 35
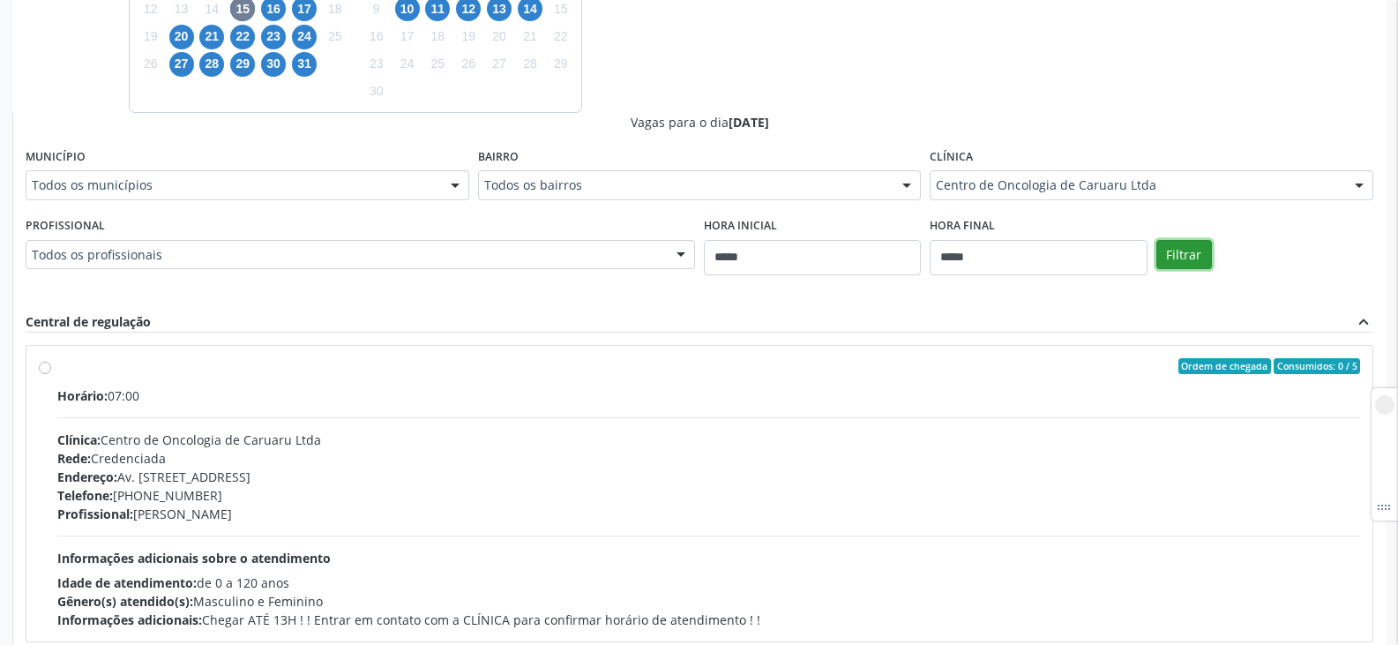
click at [1188, 257] on button "Filtrar" at bounding box center [1185, 255] width 56 height 30
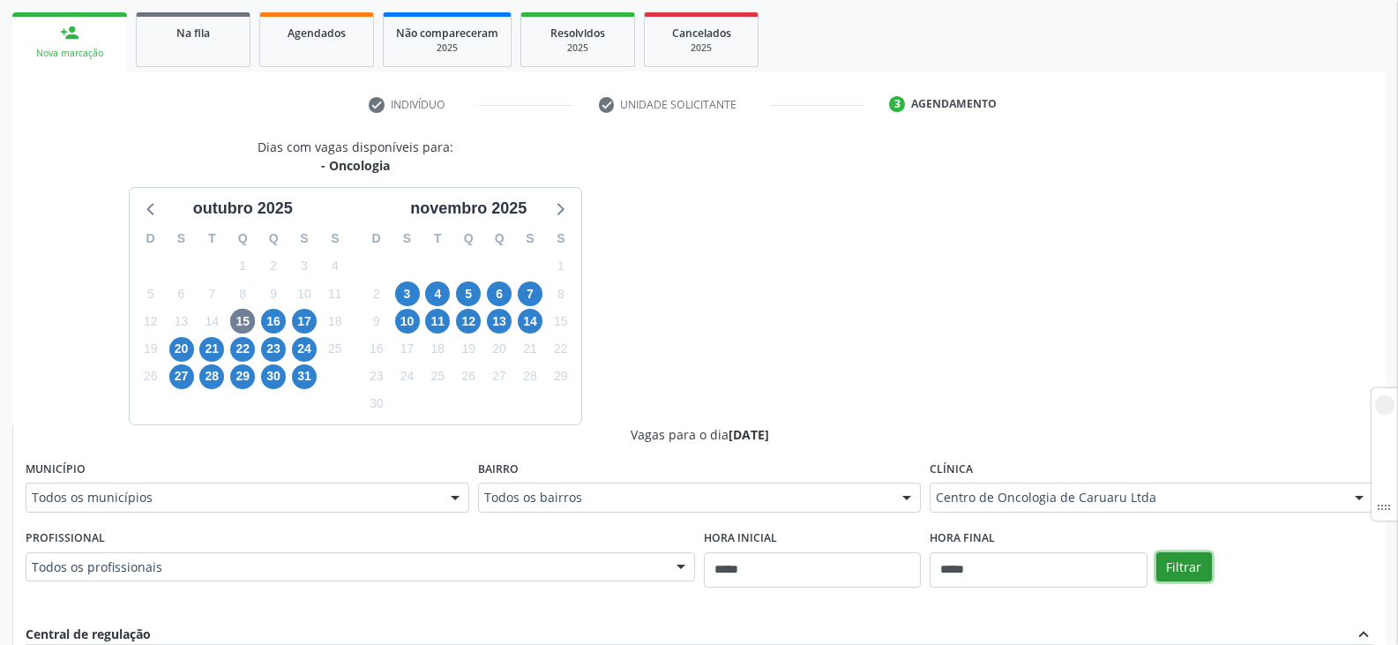
scroll to position [431, 0]
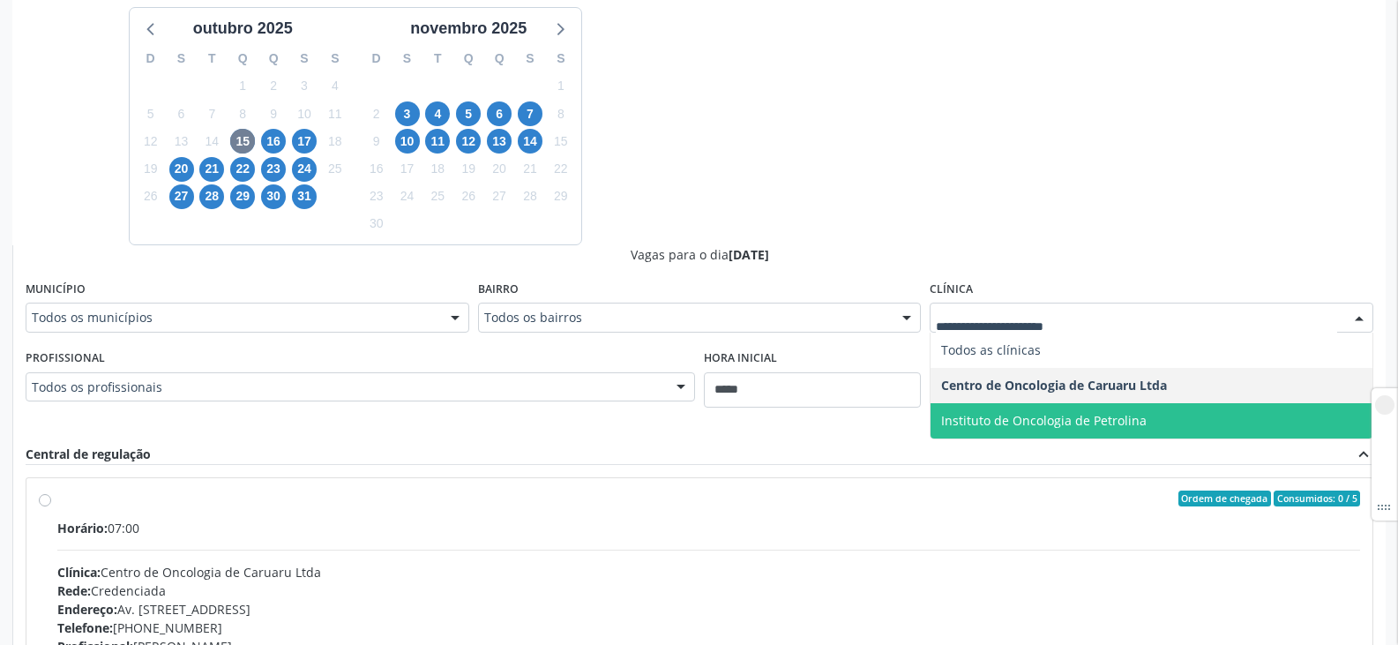
click at [1056, 423] on span "Instituto de Oncologia de Petrolina" at bounding box center [1044, 420] width 206 height 17
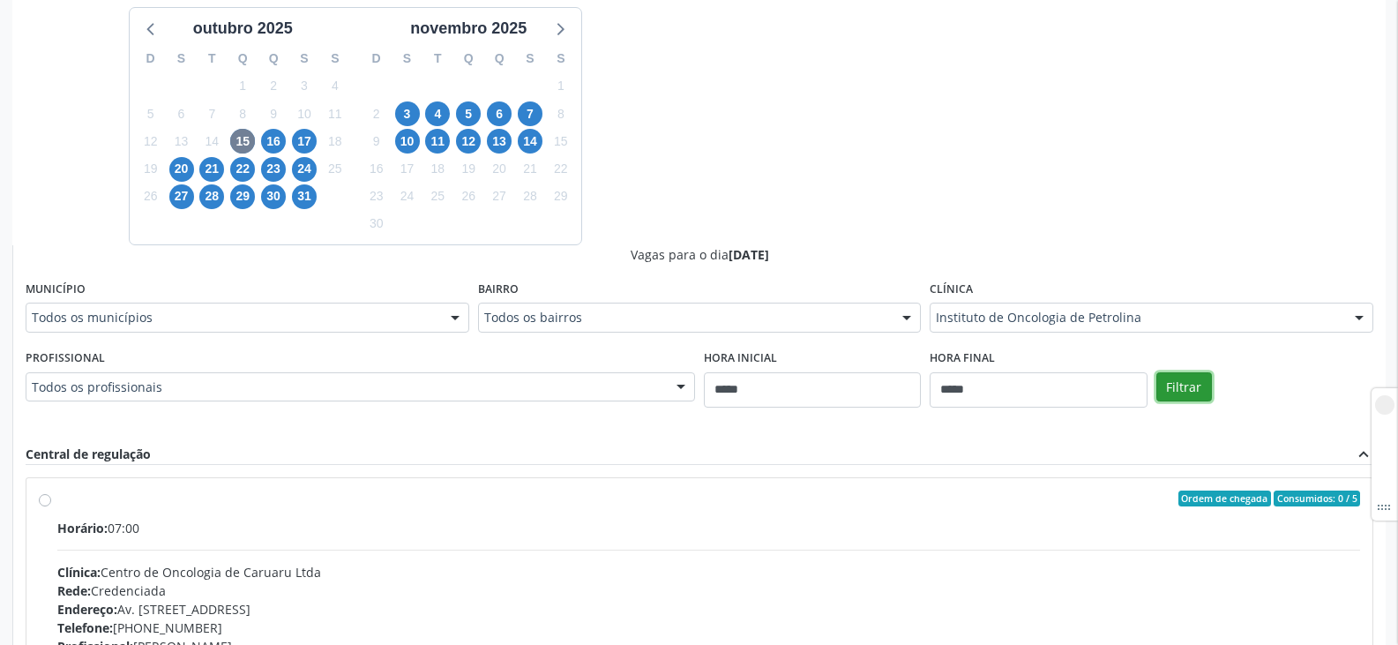
click at [1178, 386] on button "Filtrar" at bounding box center [1185, 387] width 56 height 30
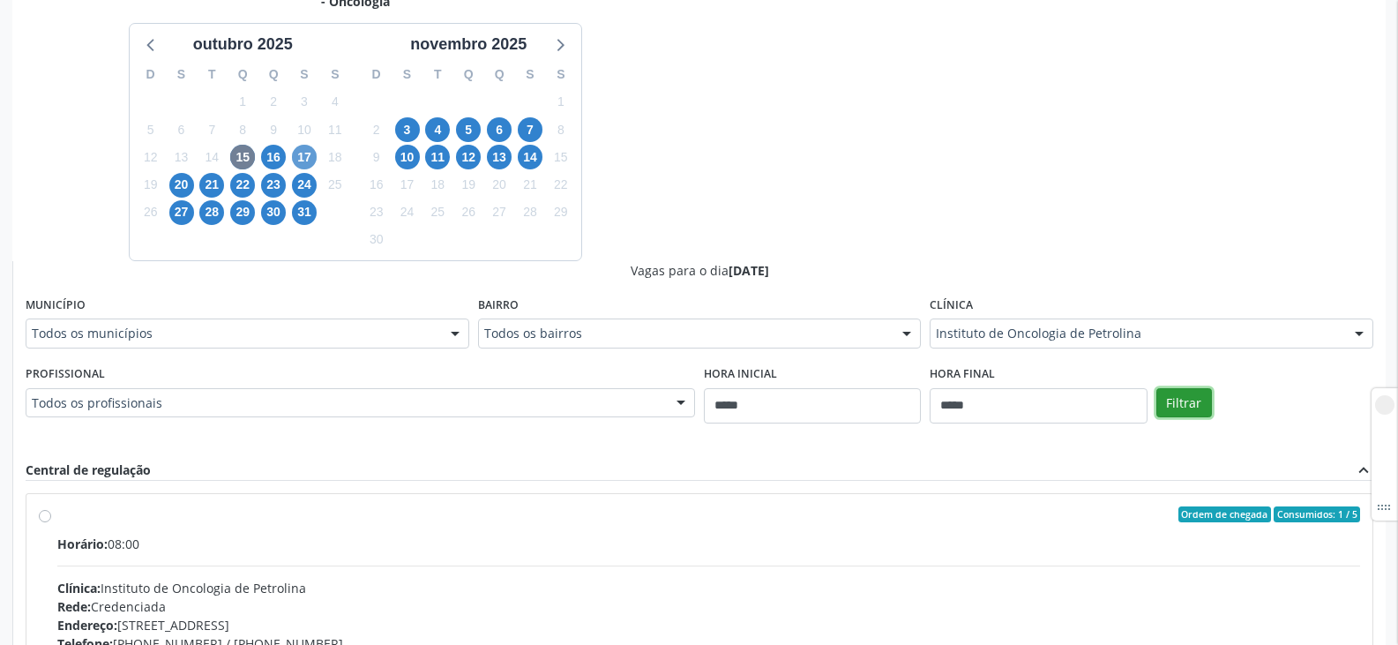
scroll to position [400, 0]
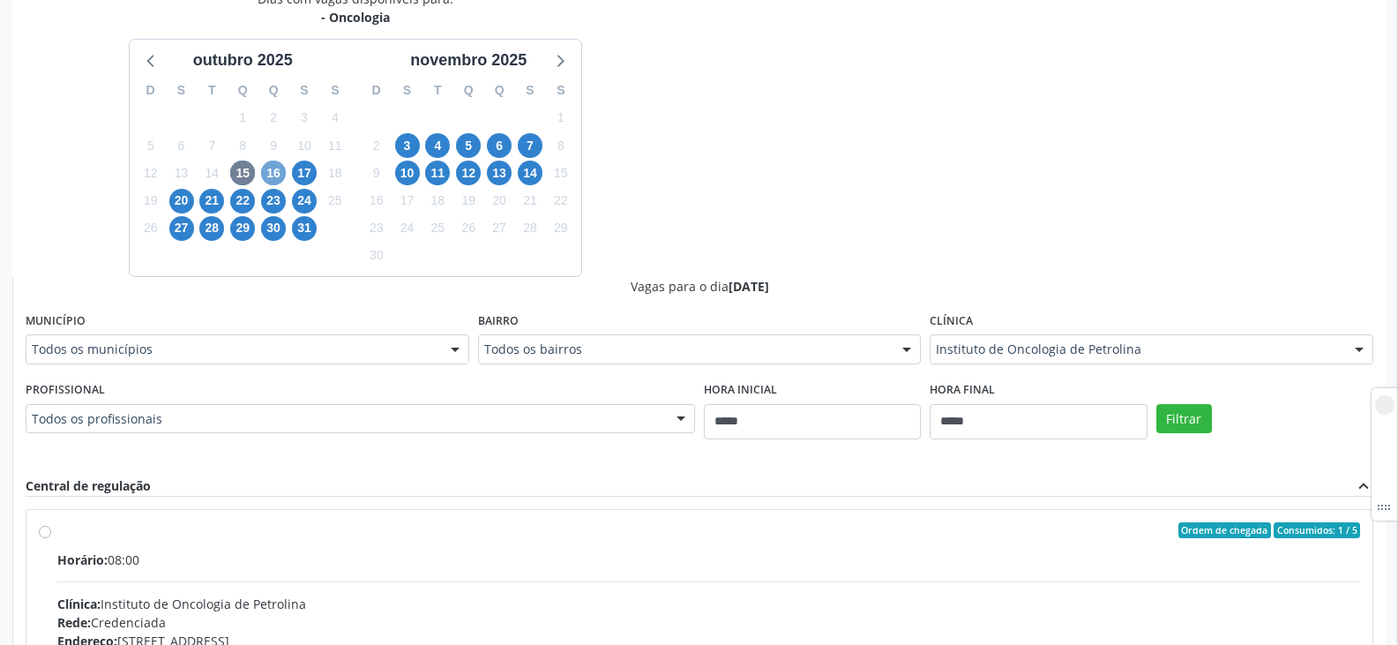
click at [281, 178] on span "16" at bounding box center [273, 173] width 25 height 25
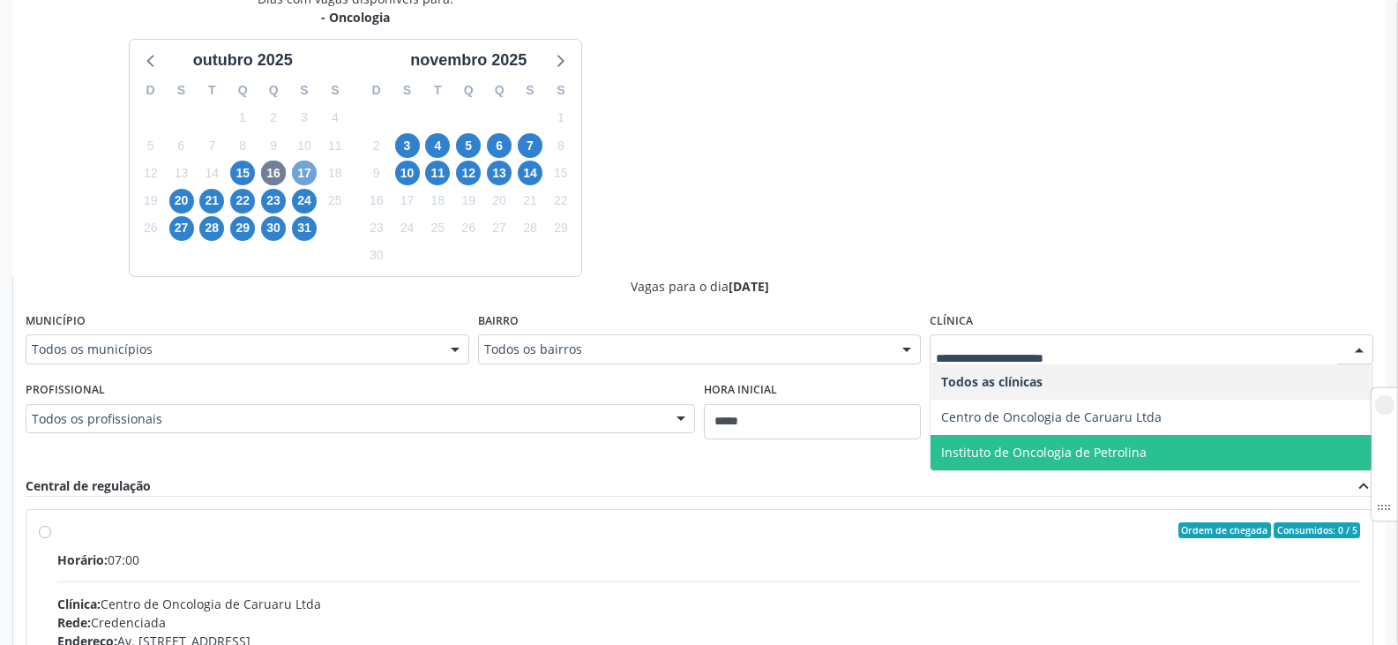
click at [305, 161] on span "17" at bounding box center [304, 173] width 25 height 25
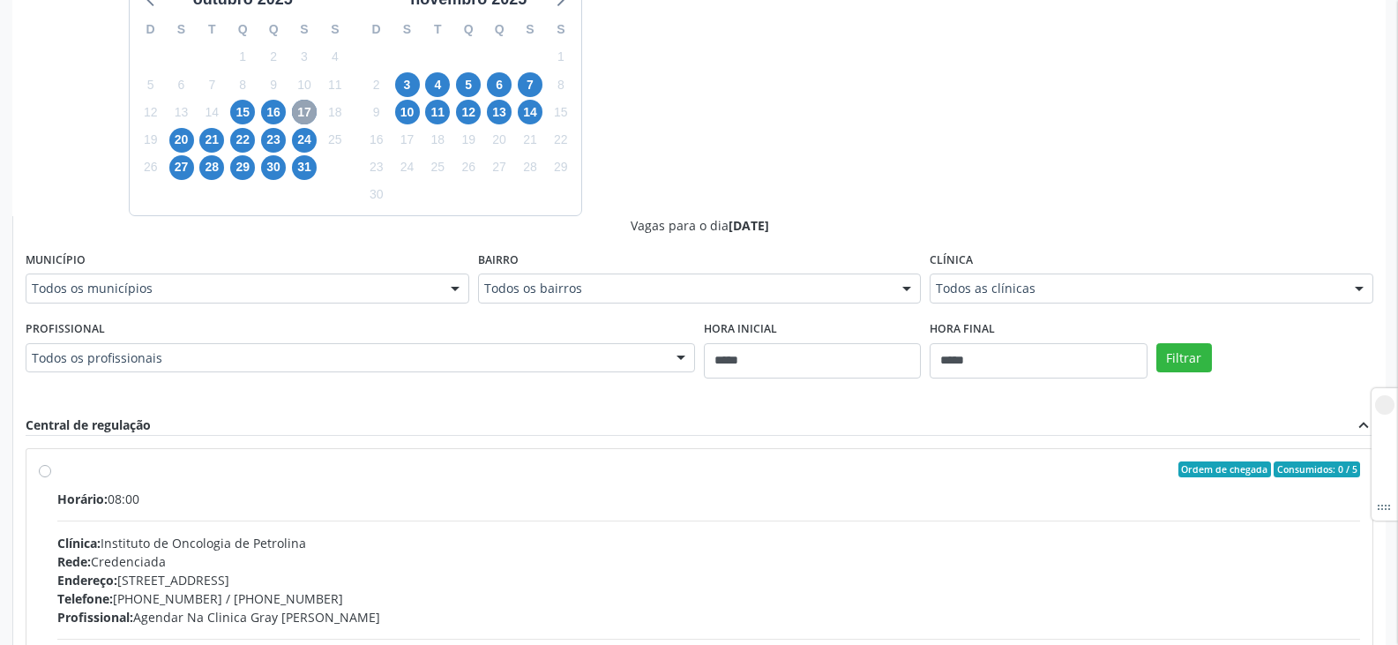
scroll to position [488, 0]
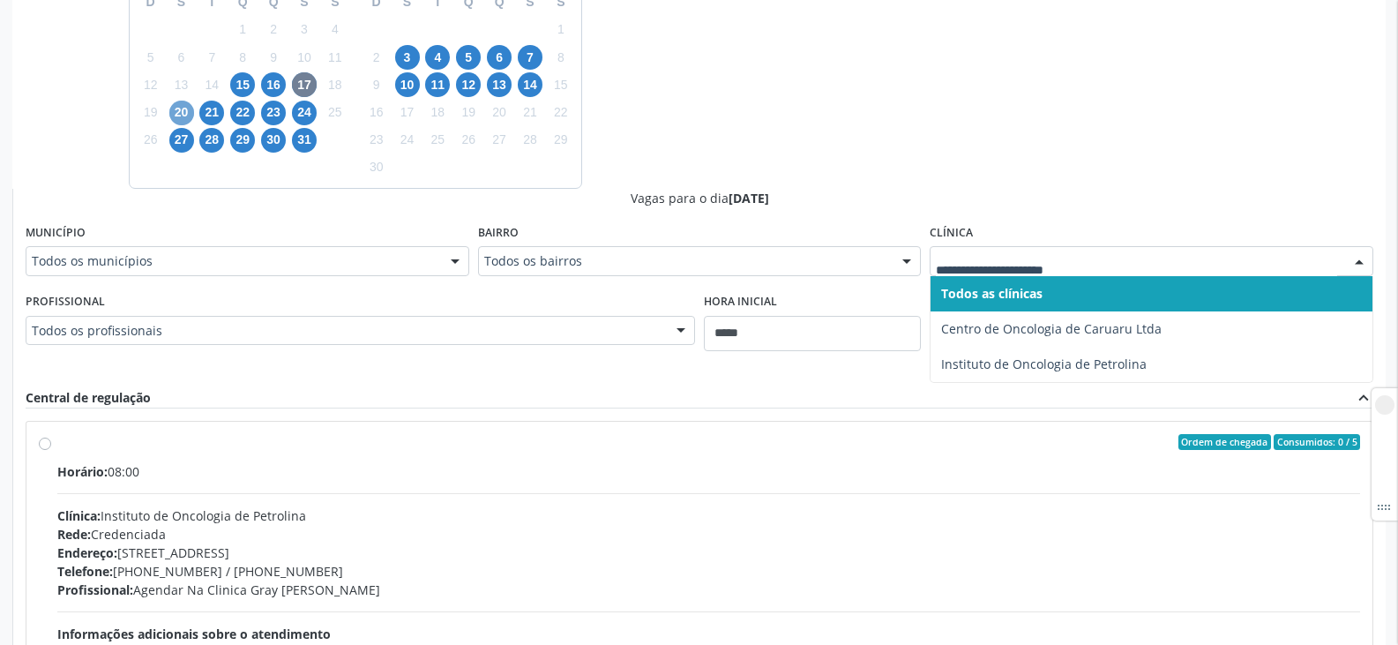
click at [174, 116] on span "20" at bounding box center [181, 113] width 25 height 25
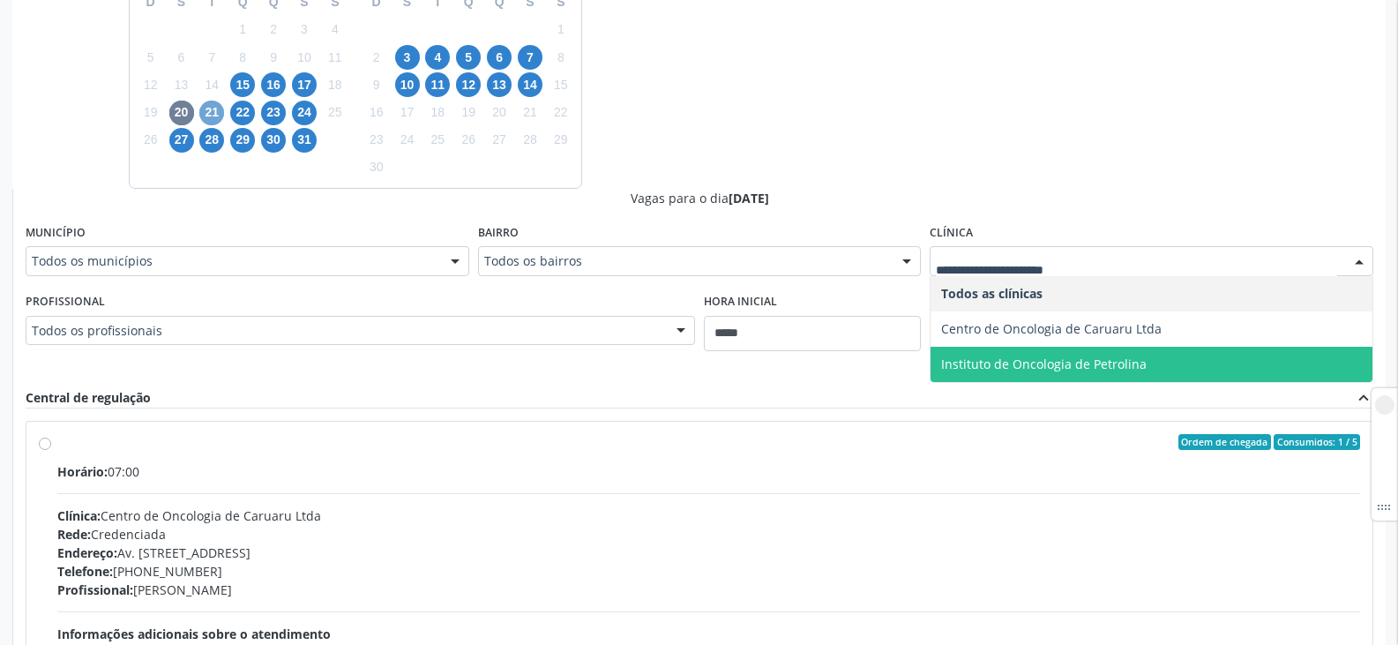
click at [220, 112] on span "21" at bounding box center [211, 113] width 25 height 25
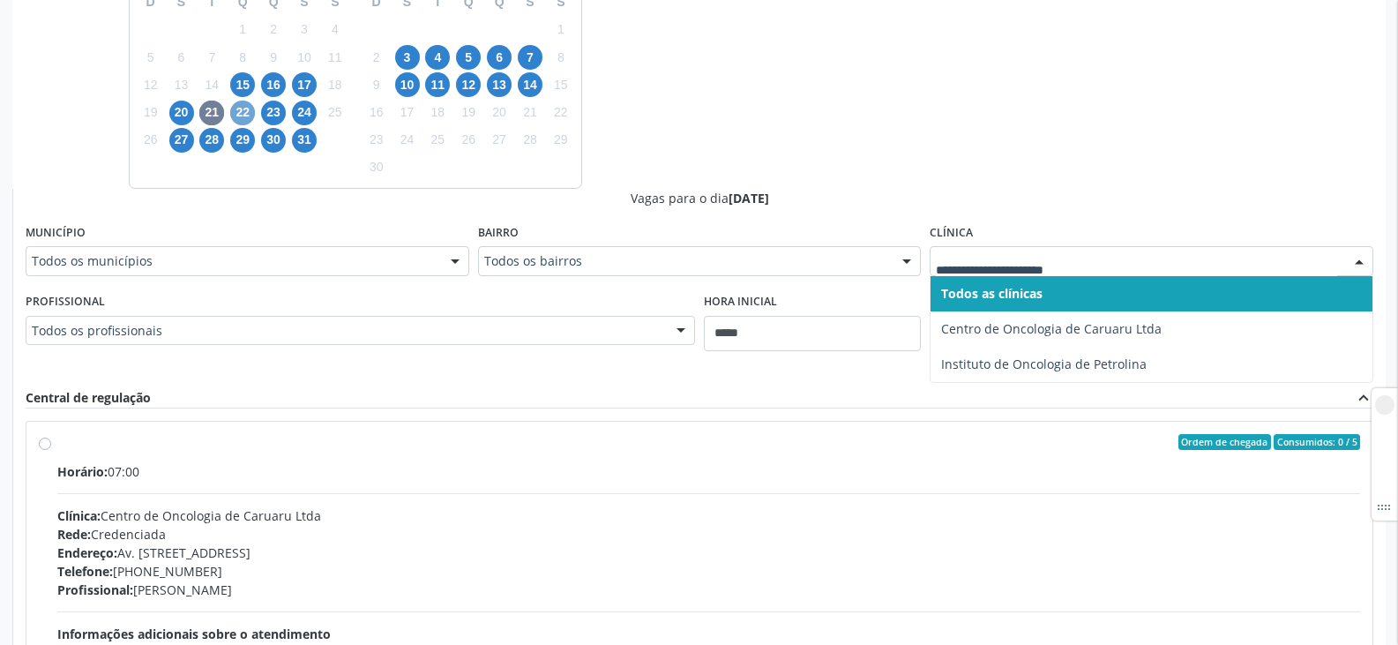
click at [241, 114] on span "22" at bounding box center [242, 113] width 25 height 25
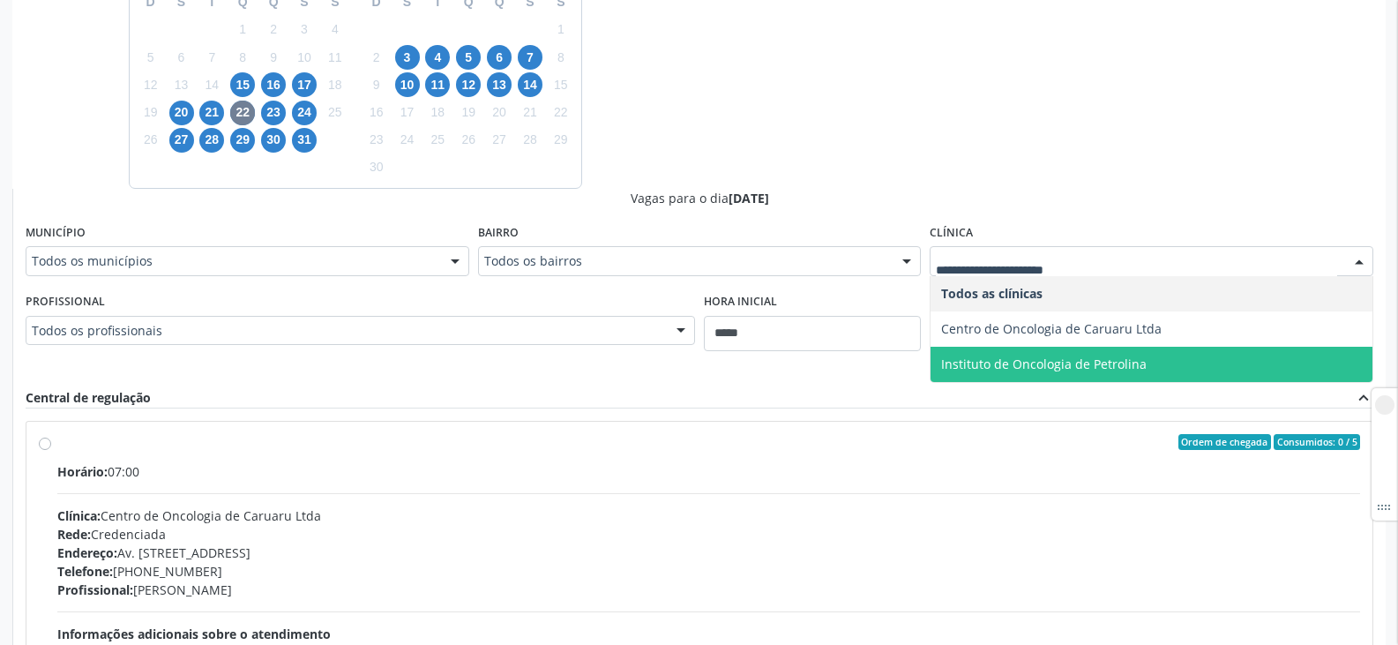
click at [1124, 358] on span "Instituto de Oncologia de Petrolina" at bounding box center [1044, 364] width 206 height 17
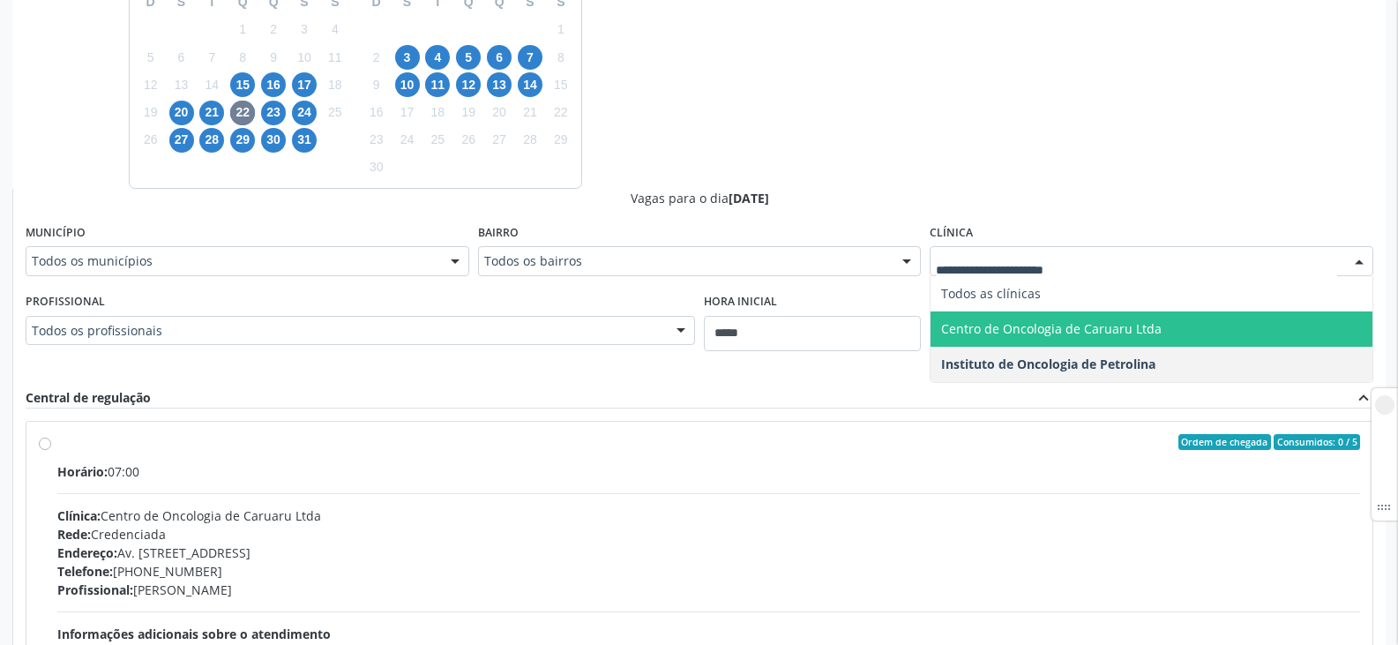
click at [999, 340] on span "Centro de Oncologia de Caruaru Ltda" at bounding box center [1152, 328] width 442 height 35
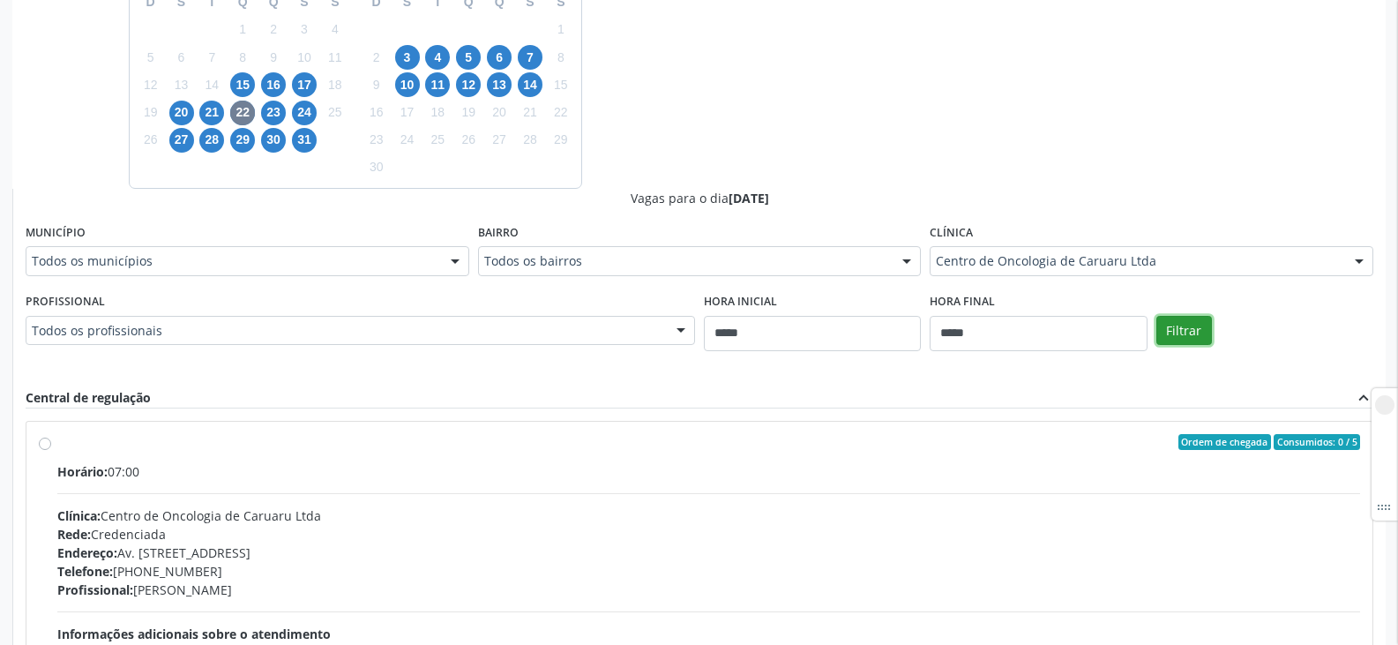
click at [1175, 332] on button "Filtrar" at bounding box center [1185, 331] width 56 height 30
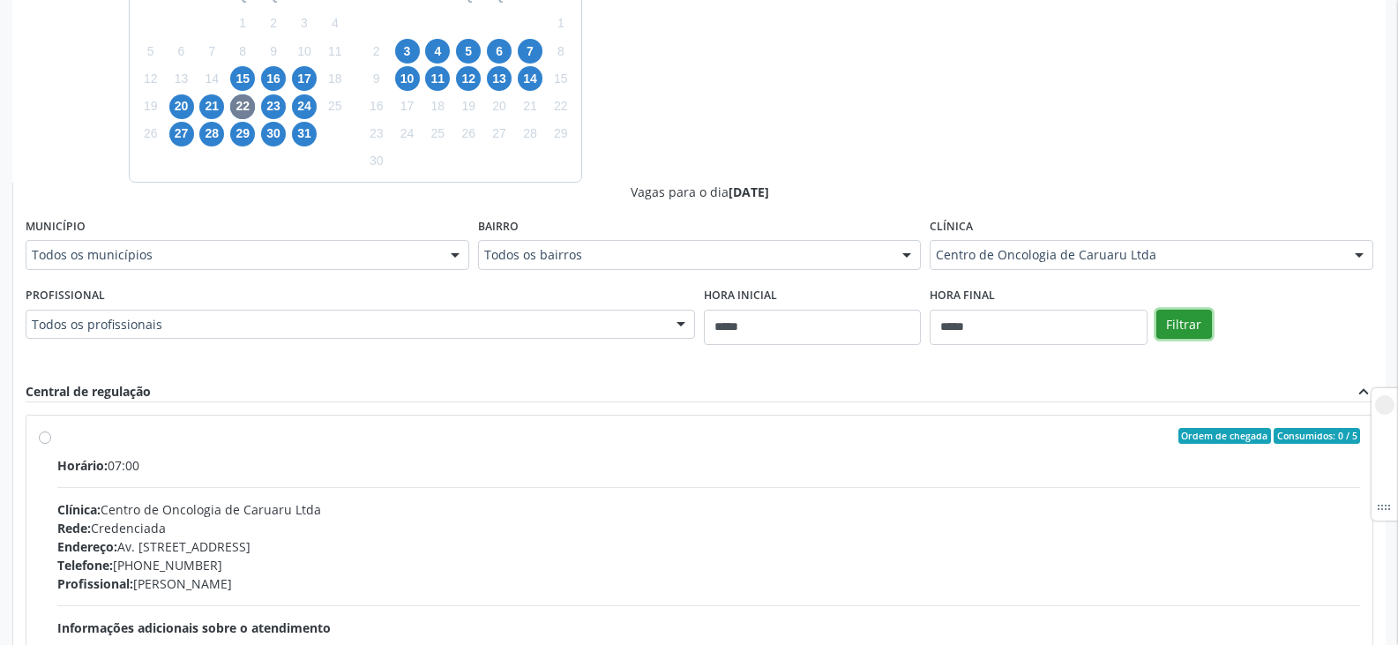
scroll to position [431, 0]
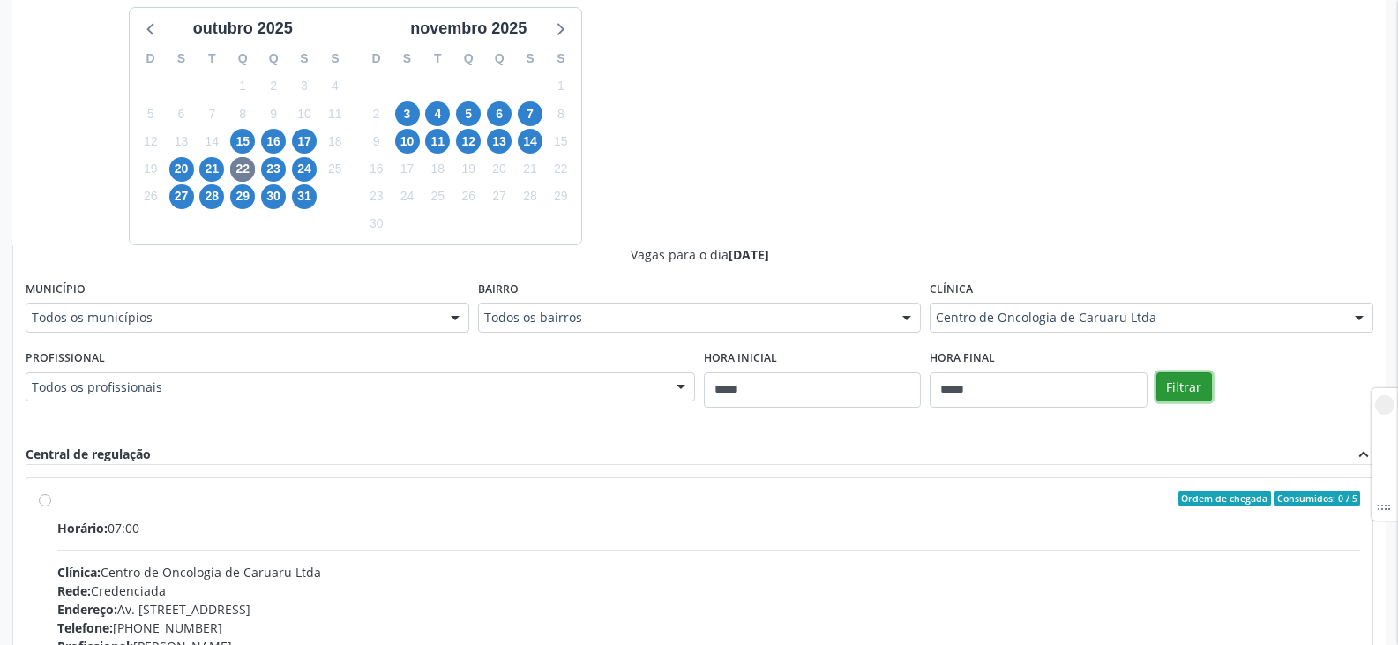
click at [1198, 383] on button "Filtrar" at bounding box center [1185, 387] width 56 height 30
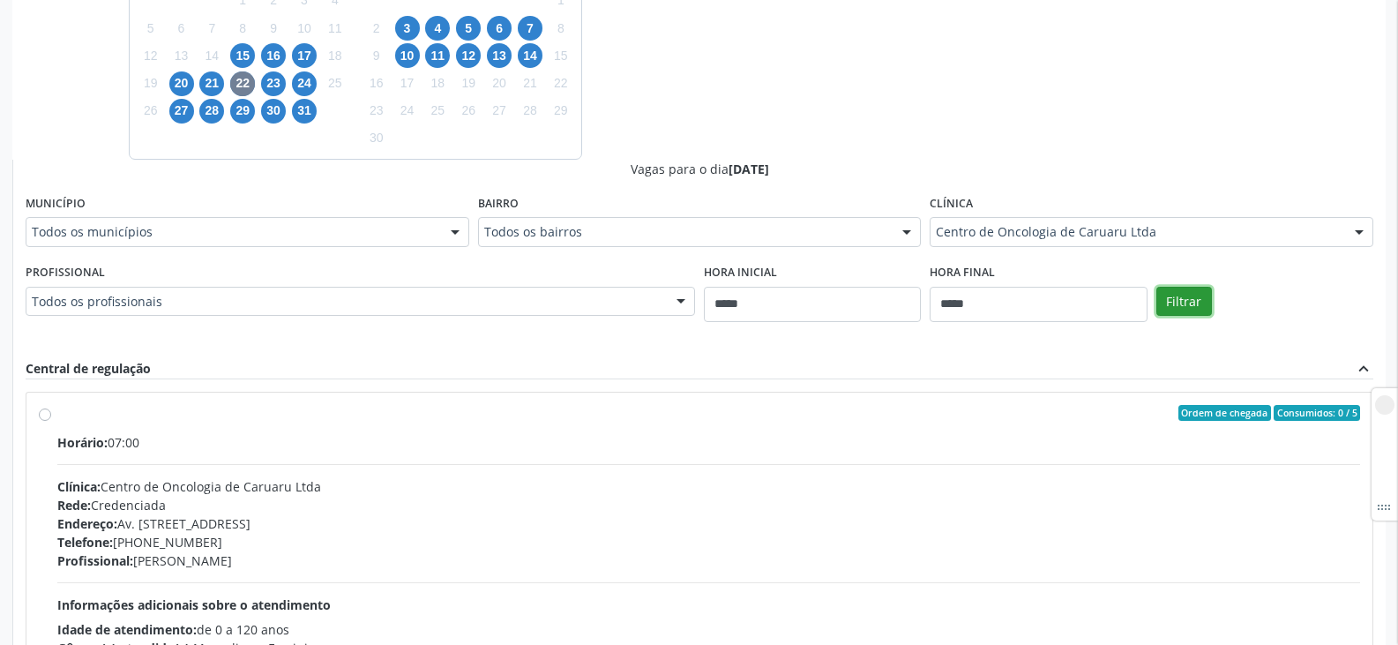
scroll to position [343, 0]
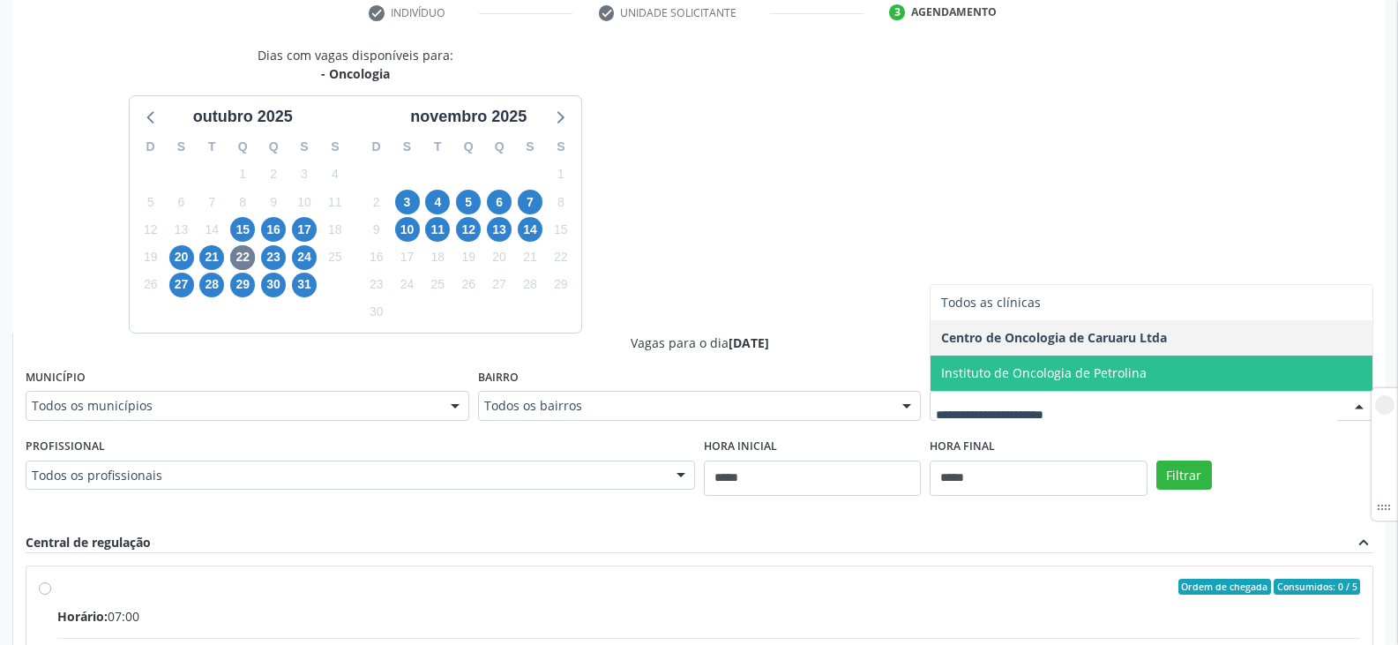
click at [1045, 365] on span "Instituto de Oncologia de Petrolina" at bounding box center [1044, 372] width 206 height 17
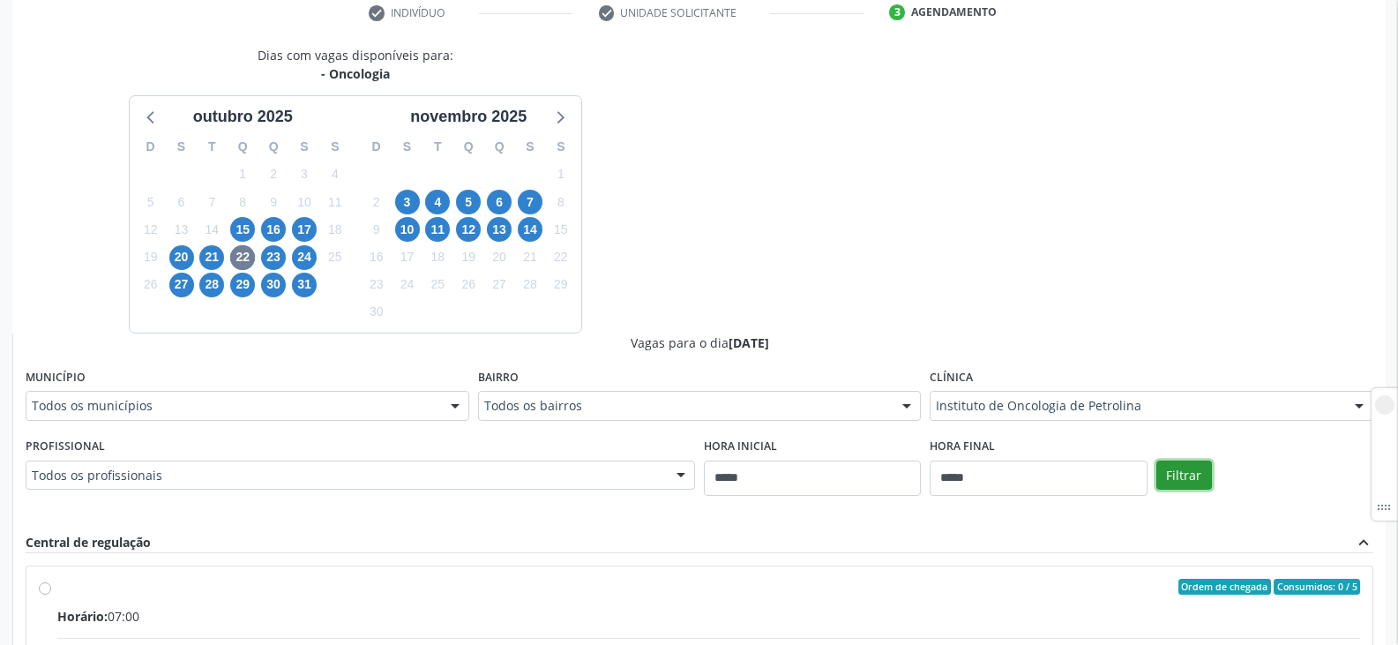
click at [1190, 466] on button "Filtrar" at bounding box center [1185, 476] width 56 height 30
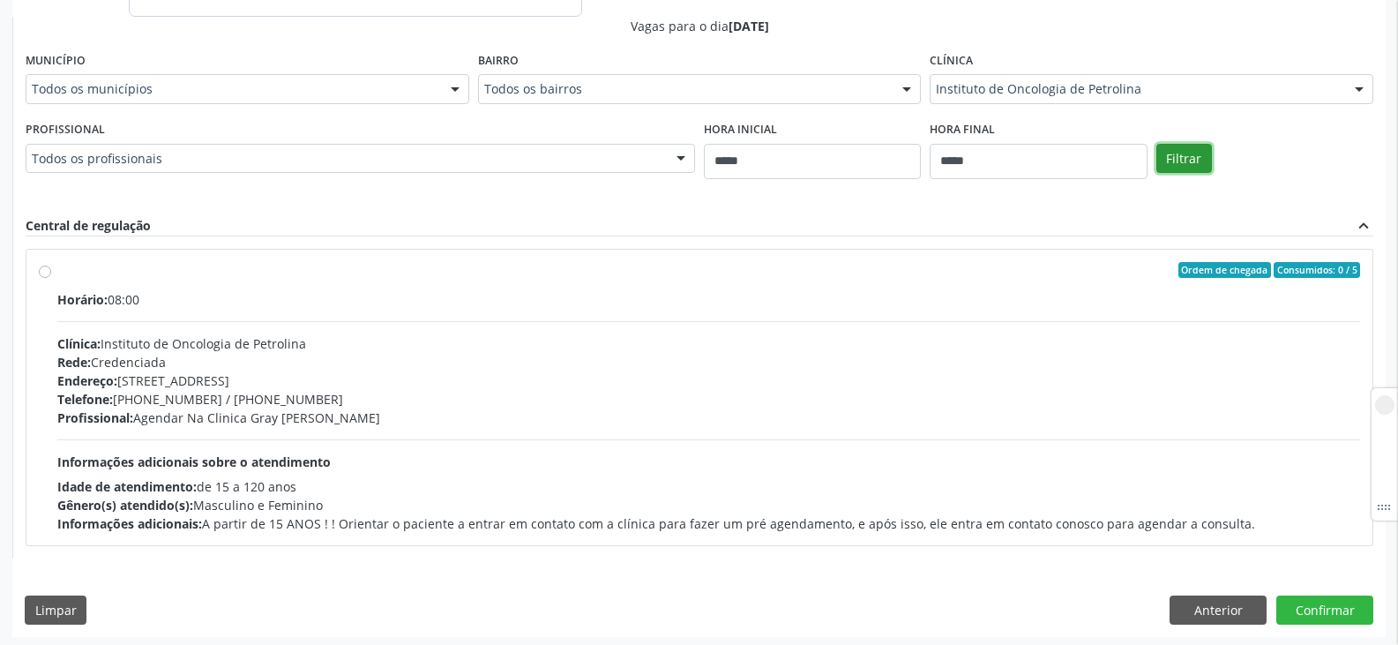
scroll to position [664, 0]
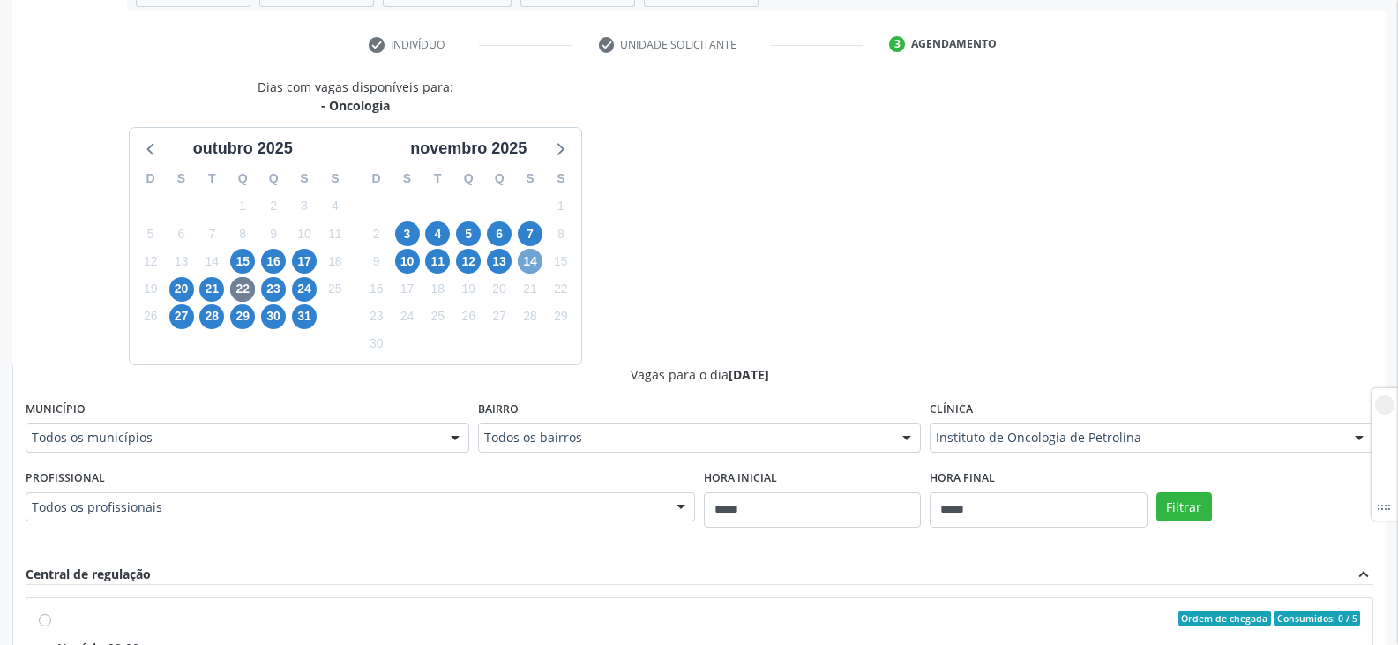
click at [536, 264] on span "14" at bounding box center [530, 261] width 25 height 25
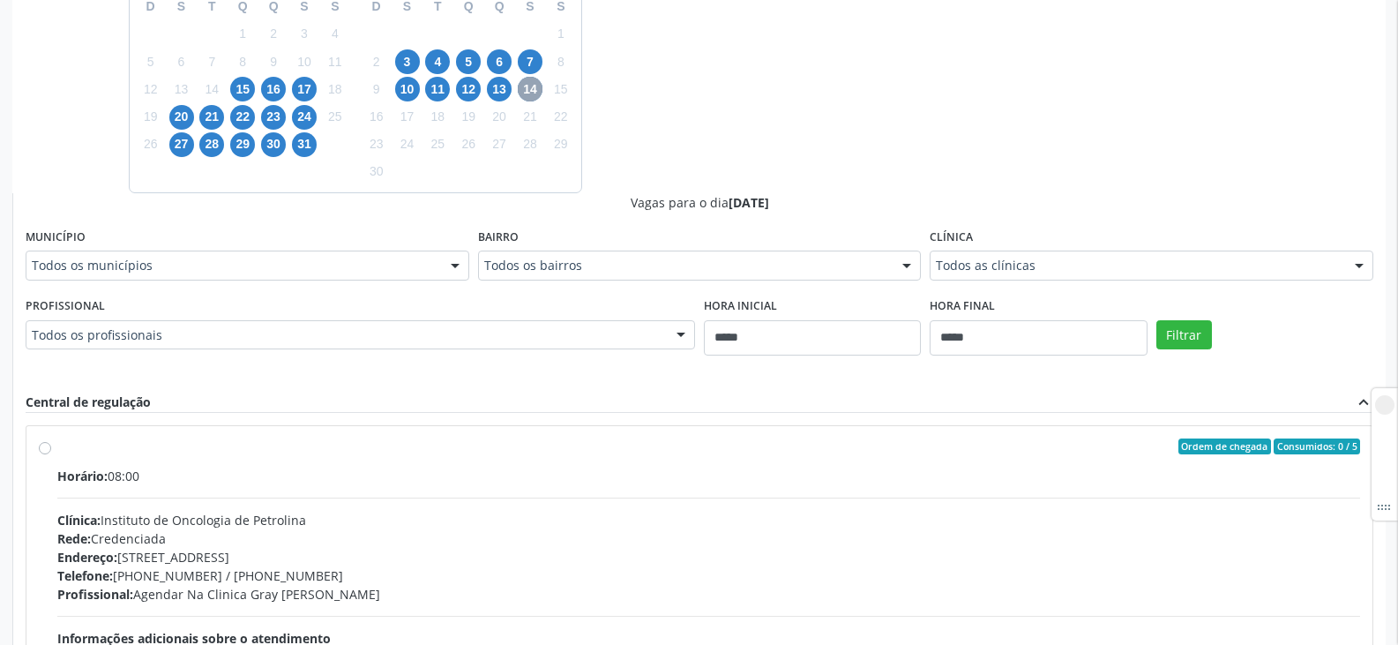
scroll to position [488, 0]
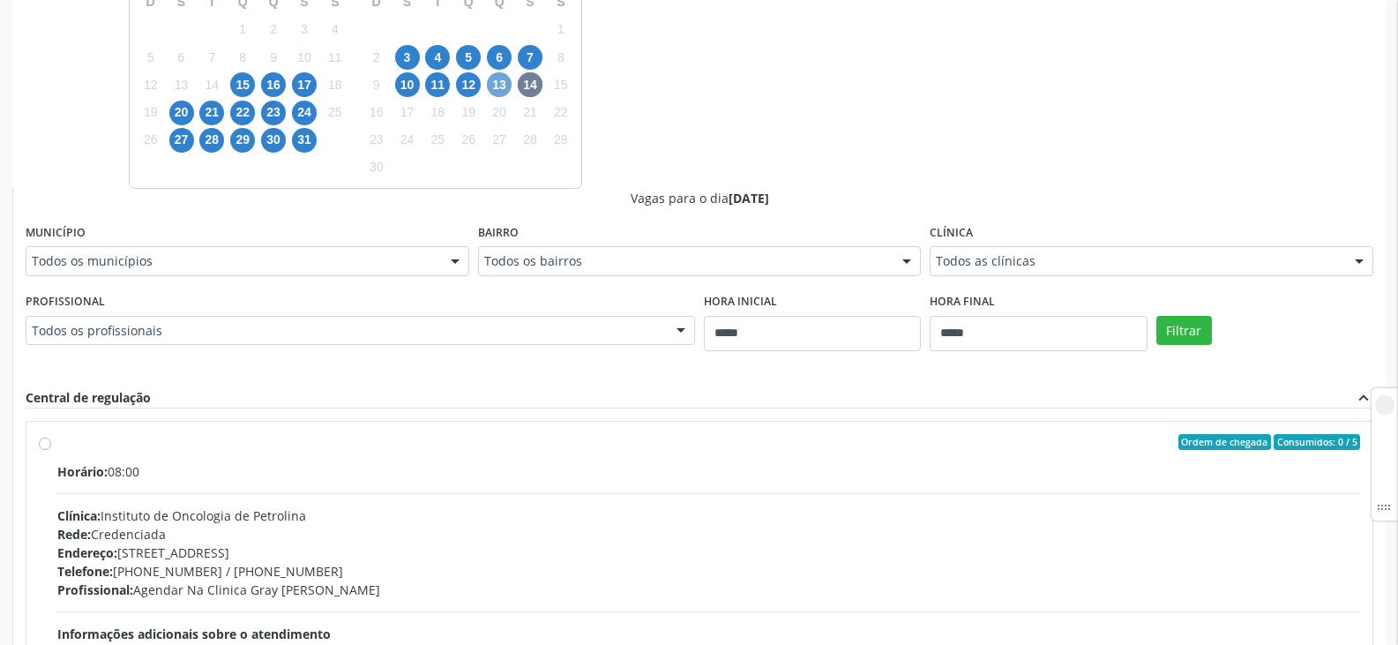
click at [496, 72] on span "13" at bounding box center [499, 84] width 25 height 25
click at [438, 82] on span "11" at bounding box center [437, 84] width 25 height 25
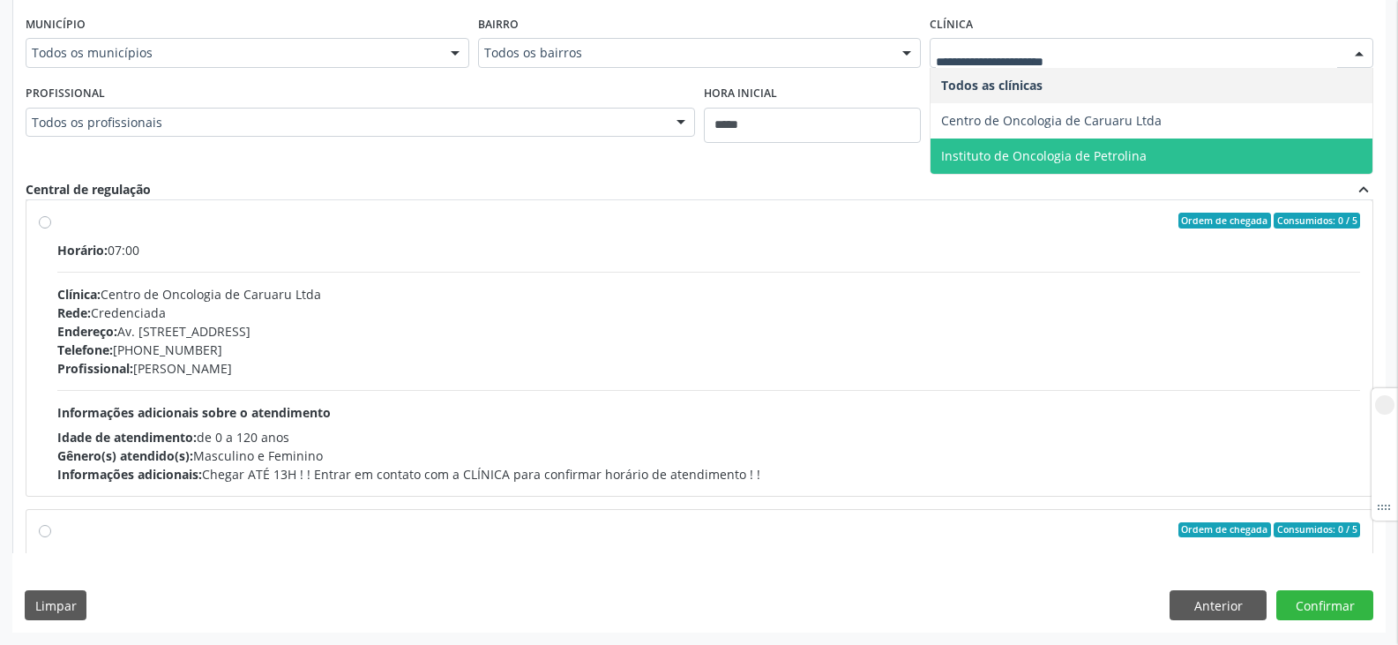
scroll to position [0, 0]
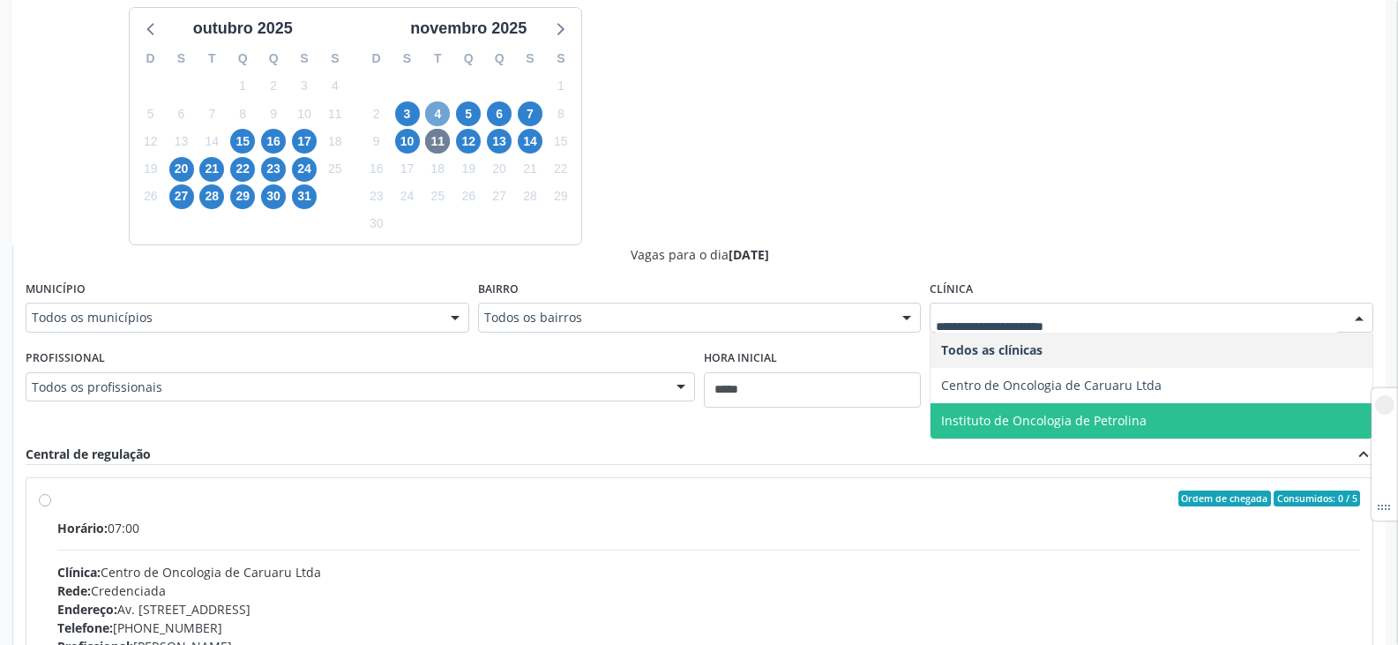
click at [431, 114] on span "4" at bounding box center [437, 113] width 25 height 25
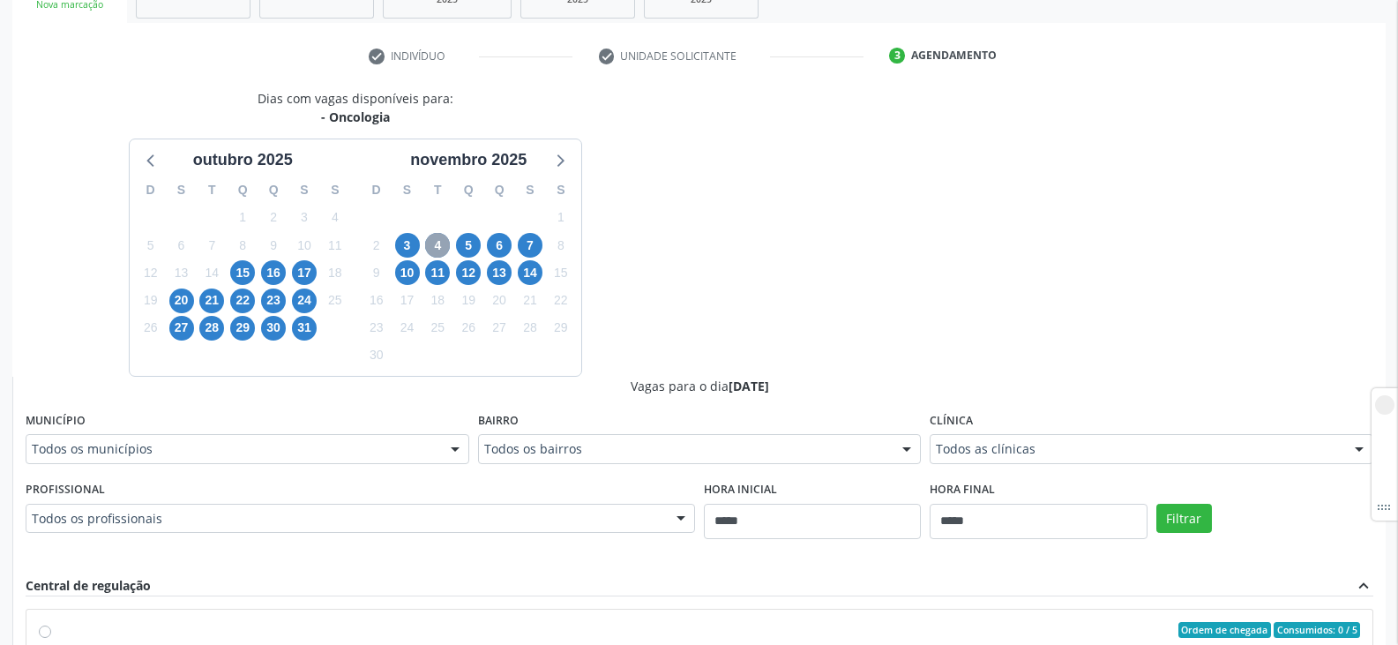
scroll to position [79, 0]
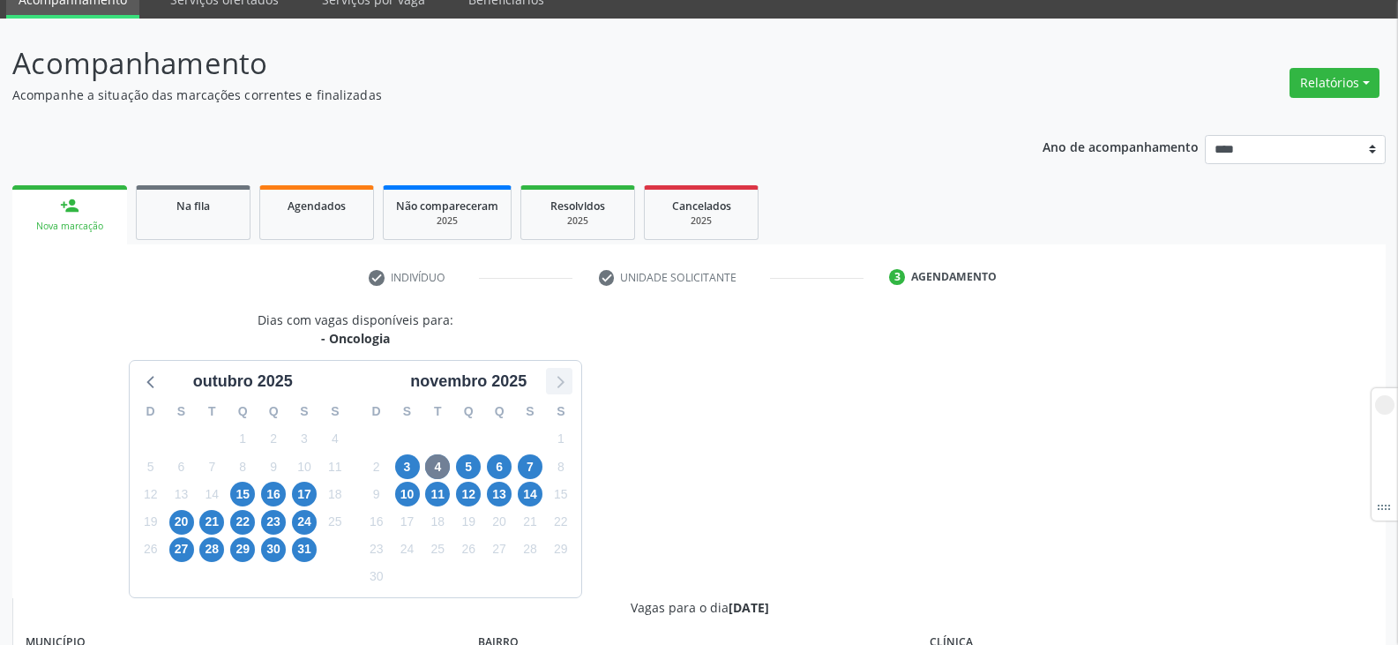
click at [568, 386] on icon at bounding box center [559, 381] width 23 height 23
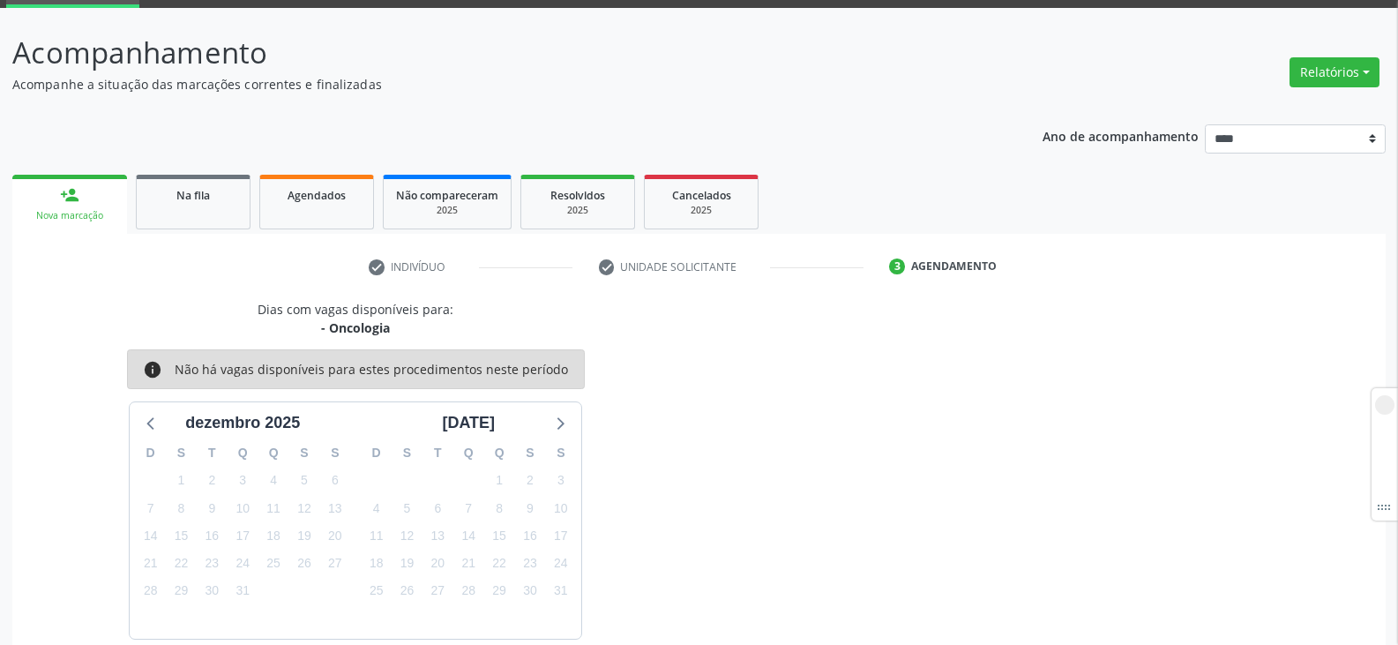
scroll to position [175, 0]
